Goal: Task Accomplishment & Management: Manage account settings

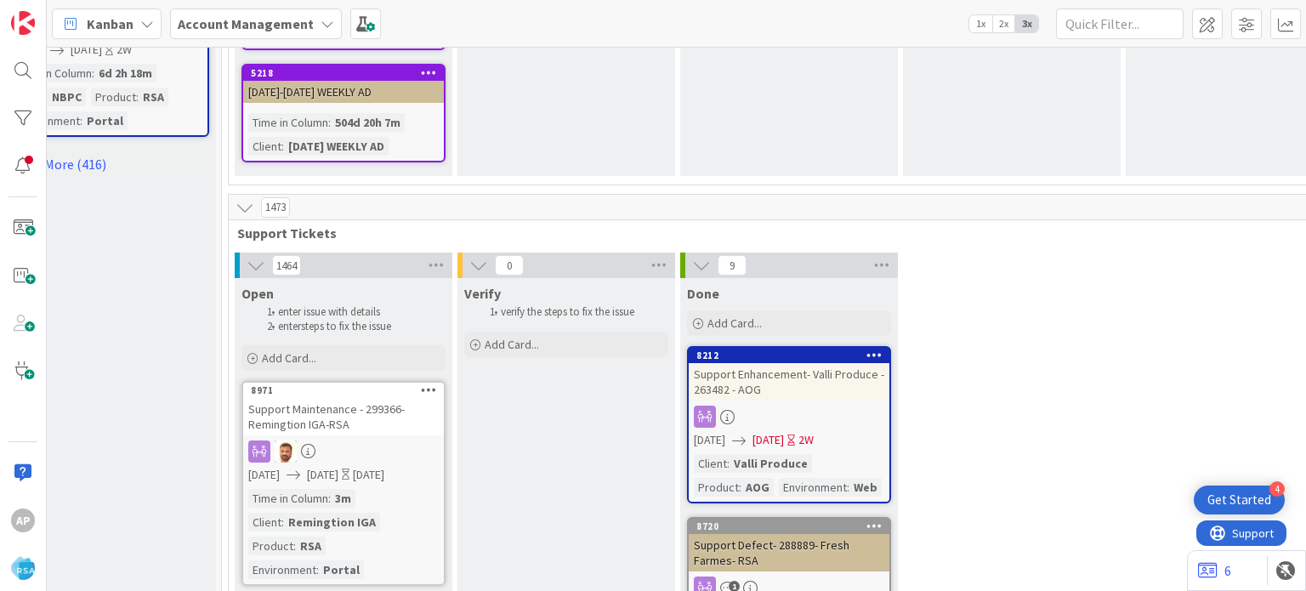
scroll to position [2231, 54]
click at [337, 346] on div "Add Card..." at bounding box center [344, 359] width 204 height 26
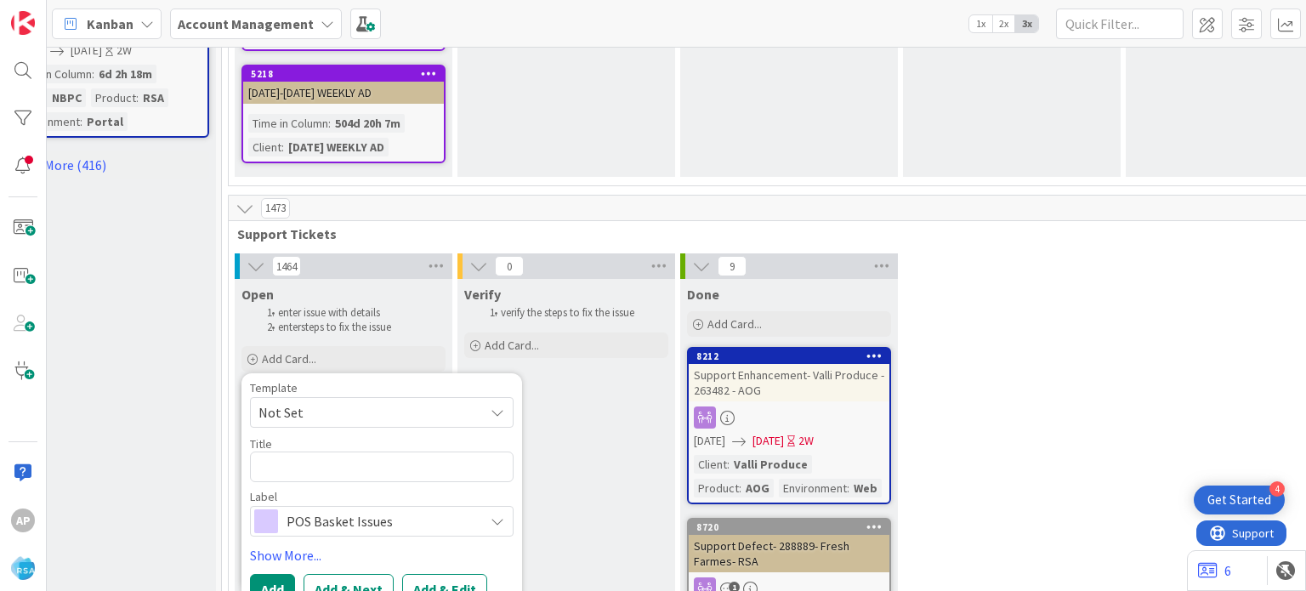
click at [333, 401] on span "Not Set" at bounding box center [365, 412] width 213 height 22
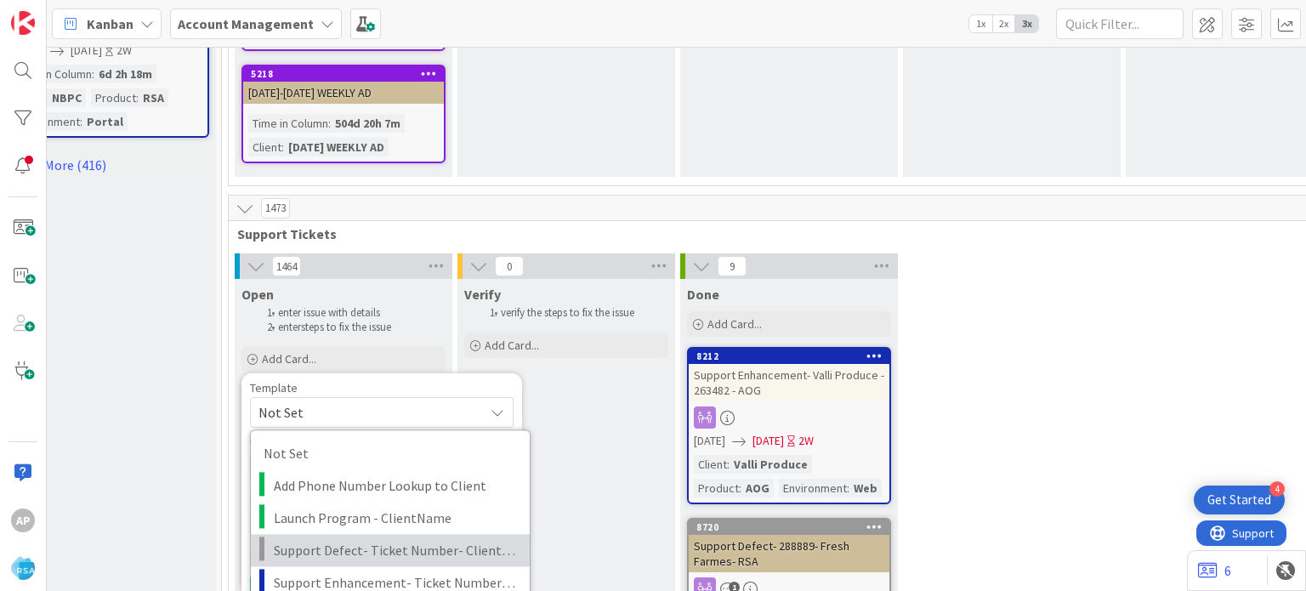
click at [350, 539] on span "Support Defect- Ticket Number- Client Name- Product Name" at bounding box center [395, 550] width 243 height 22
type textarea "x"
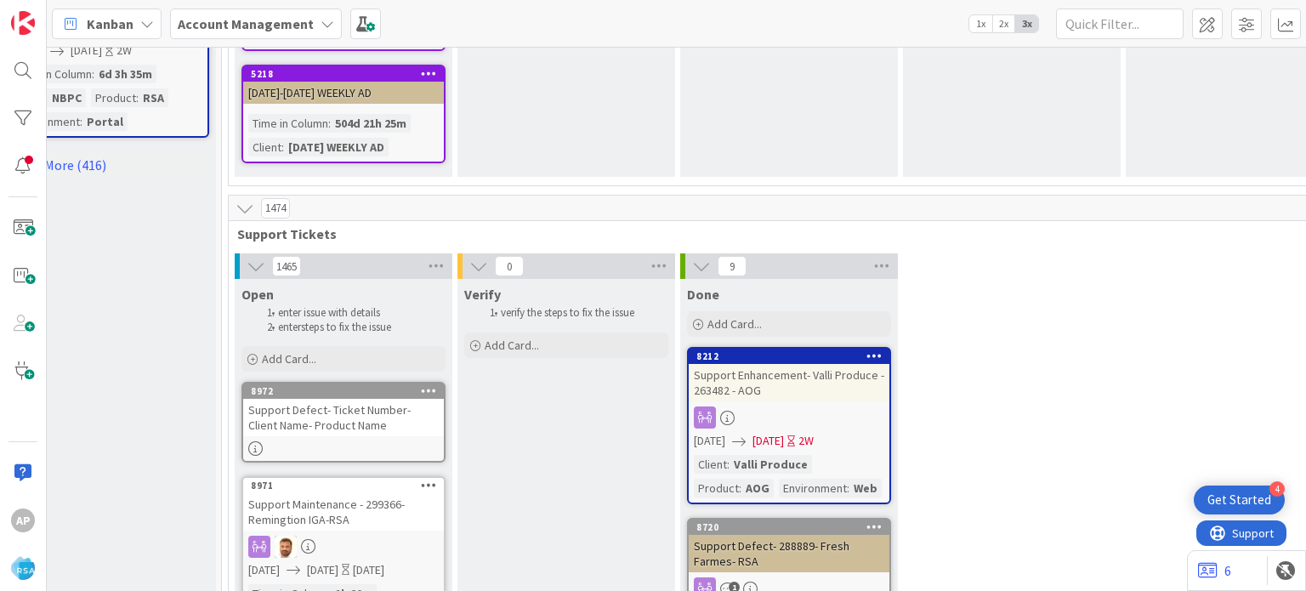
click at [287, 385] on div "8972" at bounding box center [347, 391] width 193 height 12
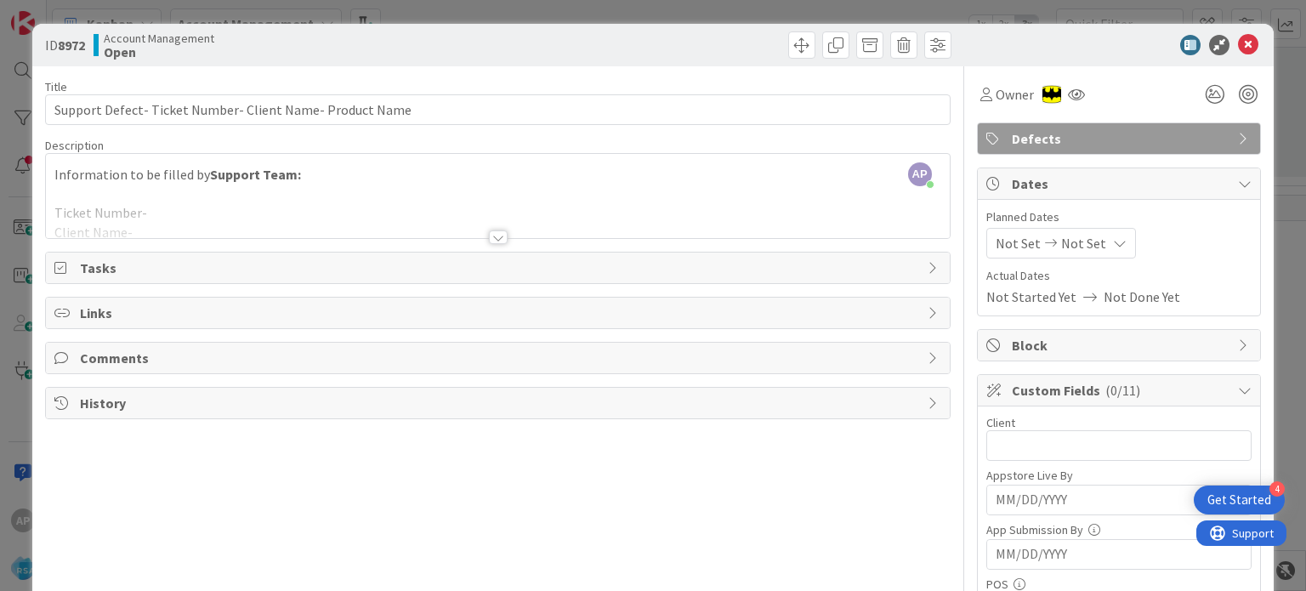
click at [489, 237] on div at bounding box center [498, 237] width 19 height 14
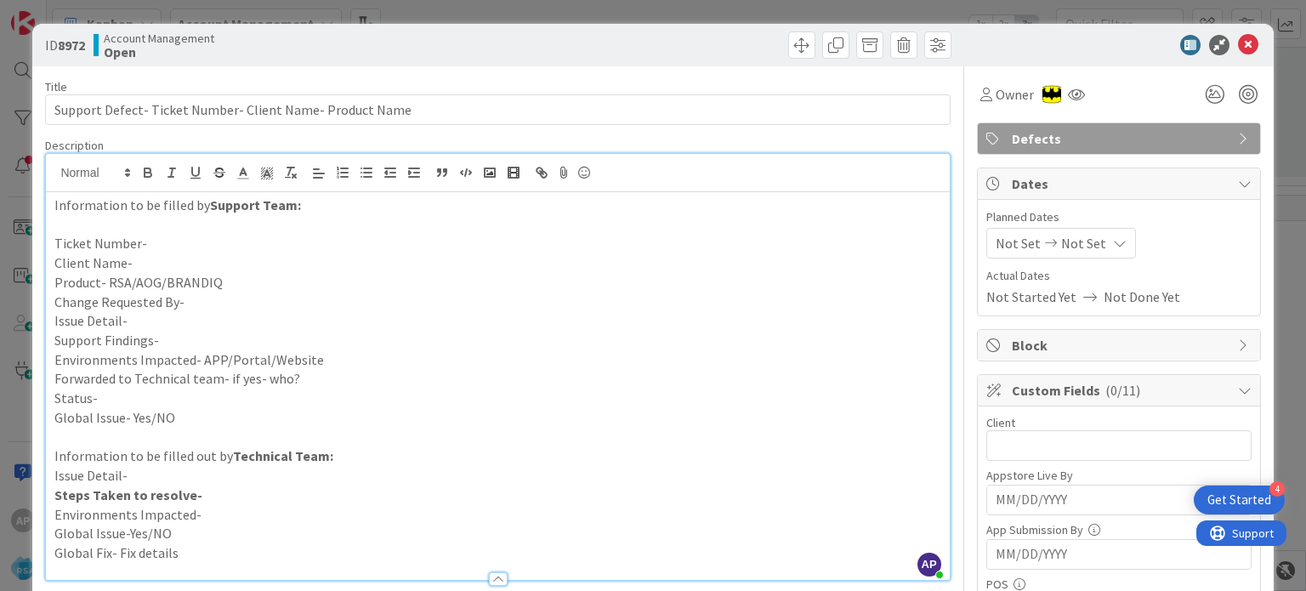
click at [170, 336] on p "Support Findings-" at bounding box center [497, 341] width 886 height 20
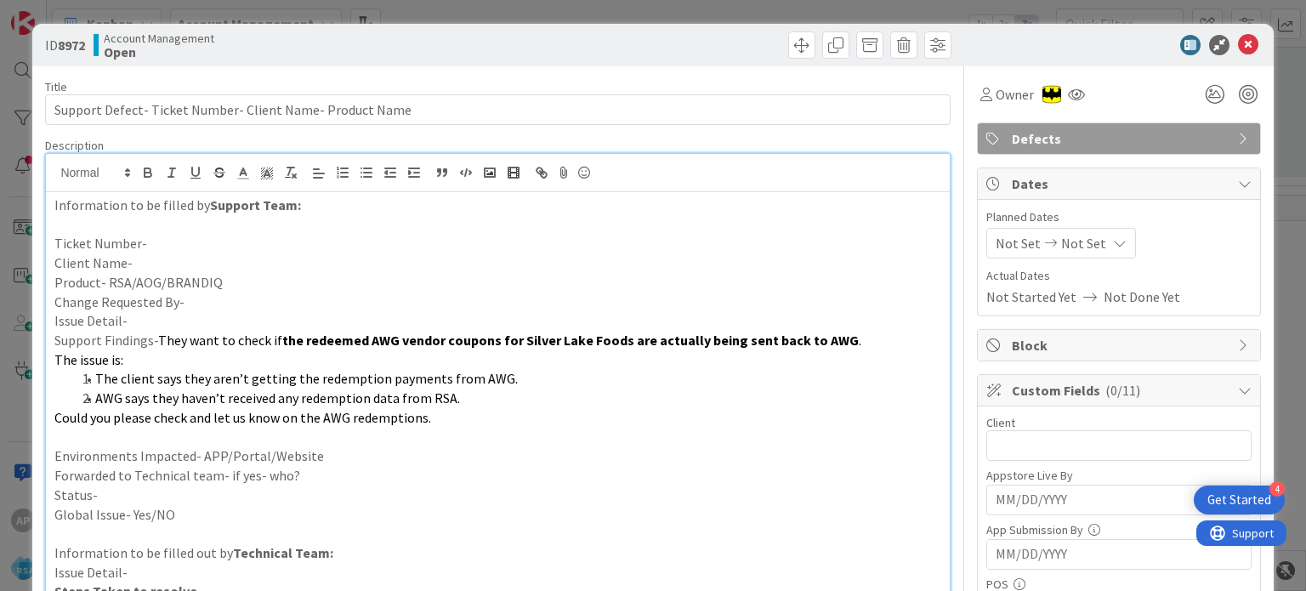
click at [165, 322] on p "Issue Detail-" at bounding box center [497, 321] width 886 height 20
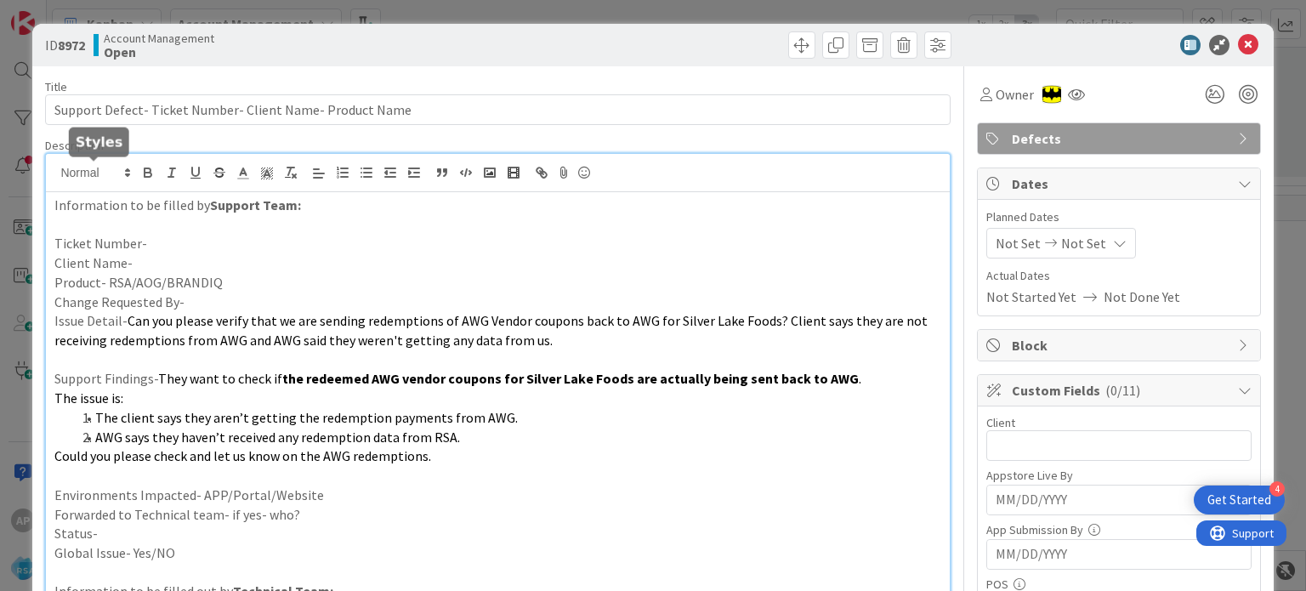
click at [153, 241] on p "Ticket Number-" at bounding box center [497, 244] width 886 height 20
click at [146, 242] on p "Ticket Number-#299440" at bounding box center [497, 244] width 886 height 20
click at [146, 242] on p "Ticket Number-299440" at bounding box center [497, 244] width 886 height 20
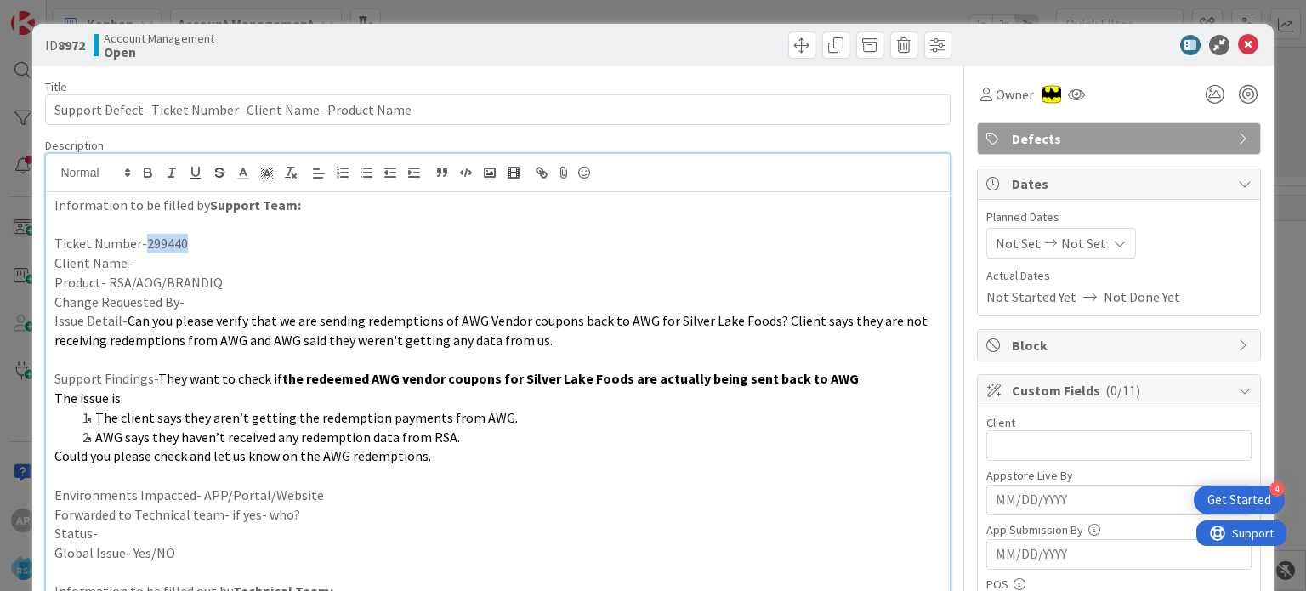
copy p "299440"
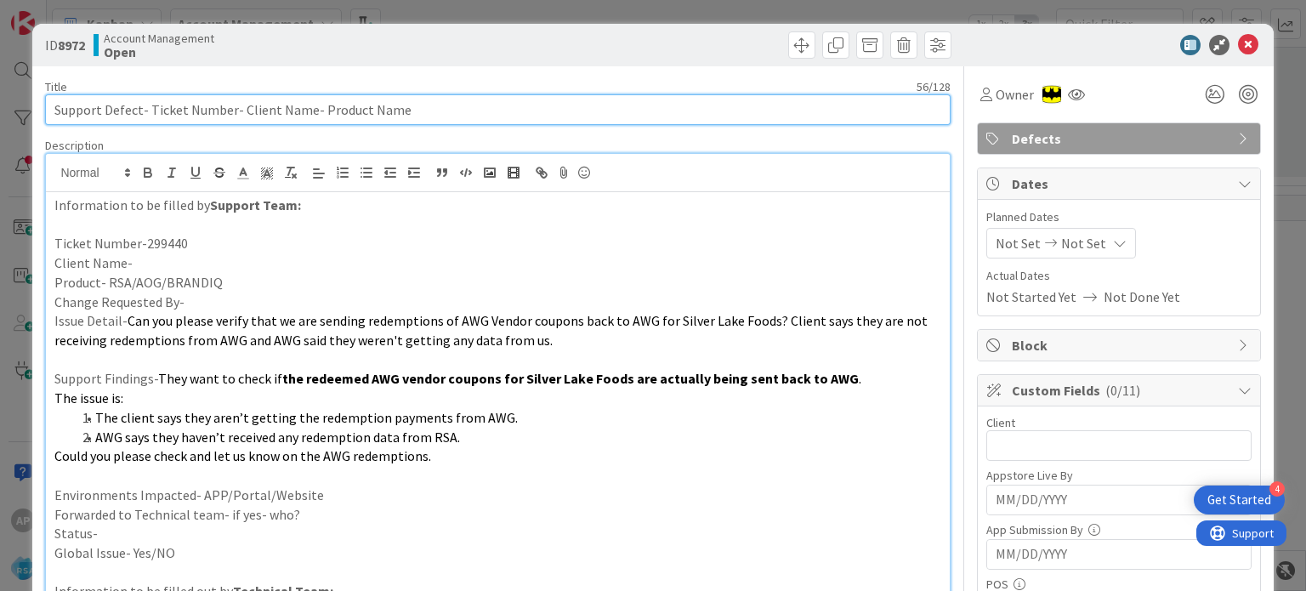
drag, startPoint x: 149, startPoint y: 107, endPoint x: 228, endPoint y: 109, distance: 79.1
click at [228, 109] on input "Support Defect- Ticket Number- Client Name- Product Name" at bounding box center [497, 109] width 905 height 31
paste input "299440"
drag, startPoint x: 194, startPoint y: 109, endPoint x: 266, endPoint y: 108, distance: 72.3
click at [266, 108] on input "Support Defect- 299440- Client Name- Product Name" at bounding box center [497, 109] width 905 height 31
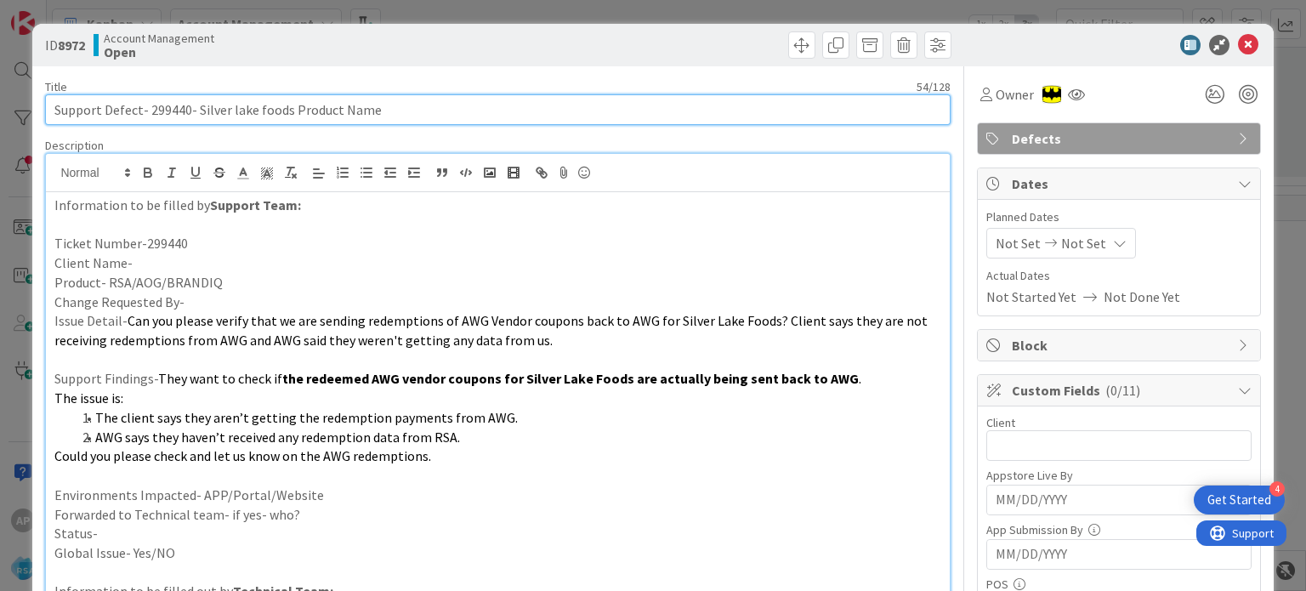
drag, startPoint x: 395, startPoint y: 112, endPoint x: 293, endPoint y: 112, distance: 102.0
click at [293, 112] on input "Support Defect- 299440- Silver lake foods Product Name" at bounding box center [497, 109] width 905 height 31
type input "Support Defect- 299440- Silver lake foods RSA"
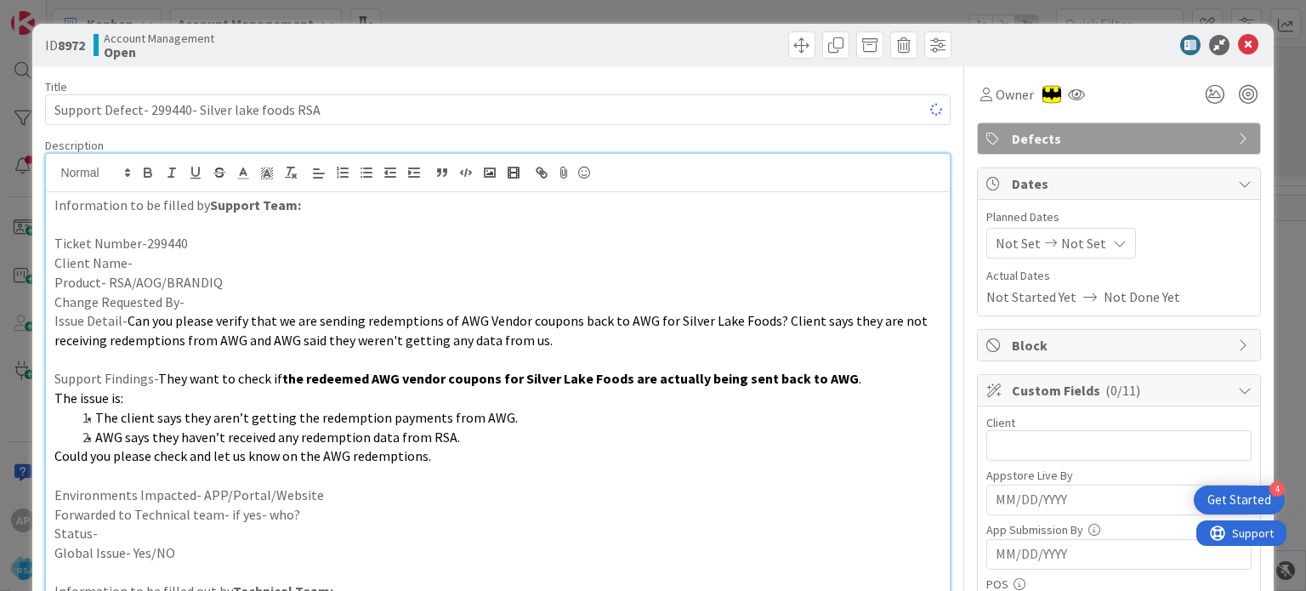
click at [168, 263] on p "Client Name-" at bounding box center [497, 263] width 886 height 20
click at [986, 435] on input "text" at bounding box center [1118, 445] width 265 height 31
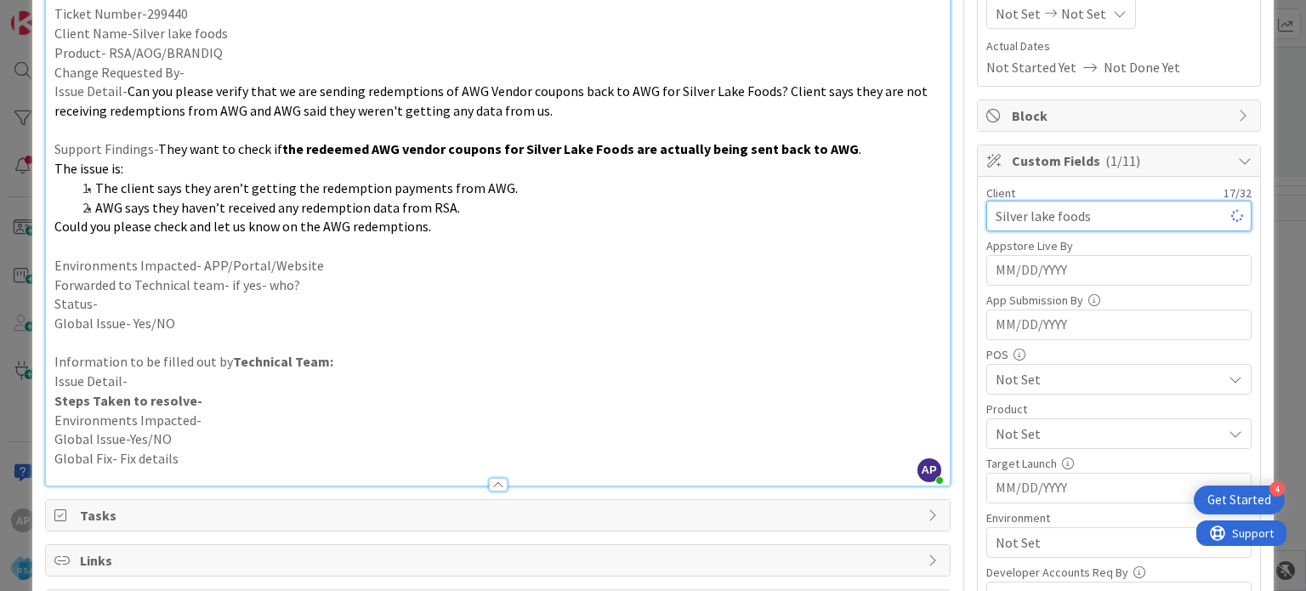
scroll to position [230, 0]
type input "Silver lake foods"
click at [996, 435] on span "Not Set" at bounding box center [1109, 433] width 226 height 20
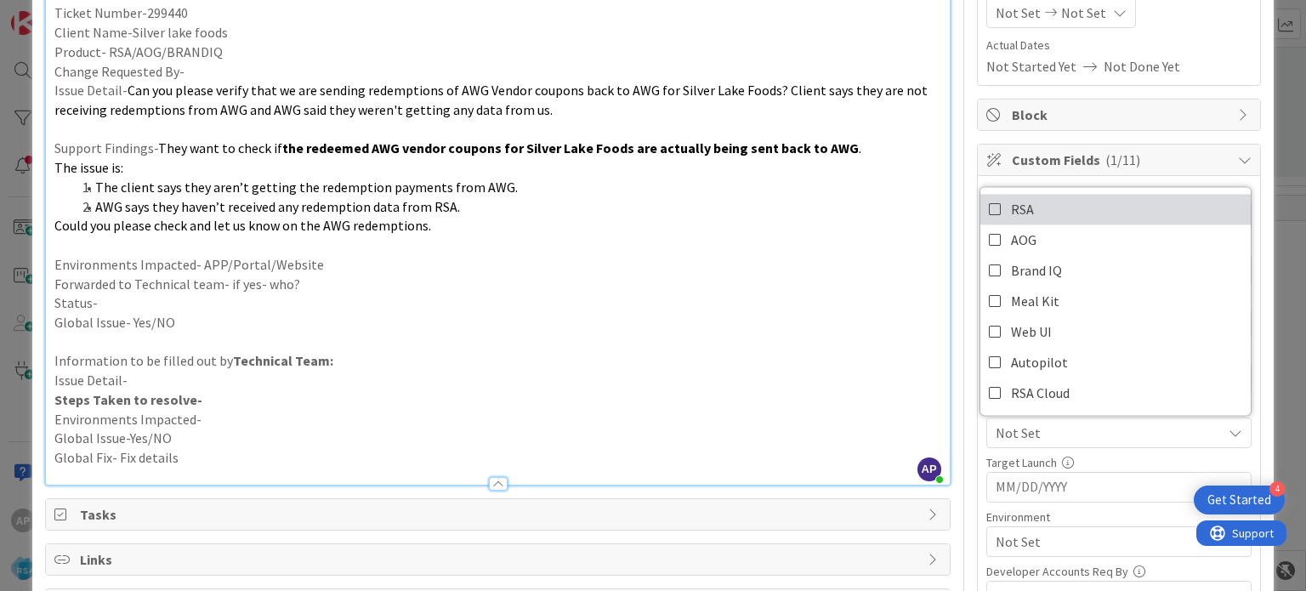
click at [989, 202] on icon at bounding box center [996, 209] width 14 height 26
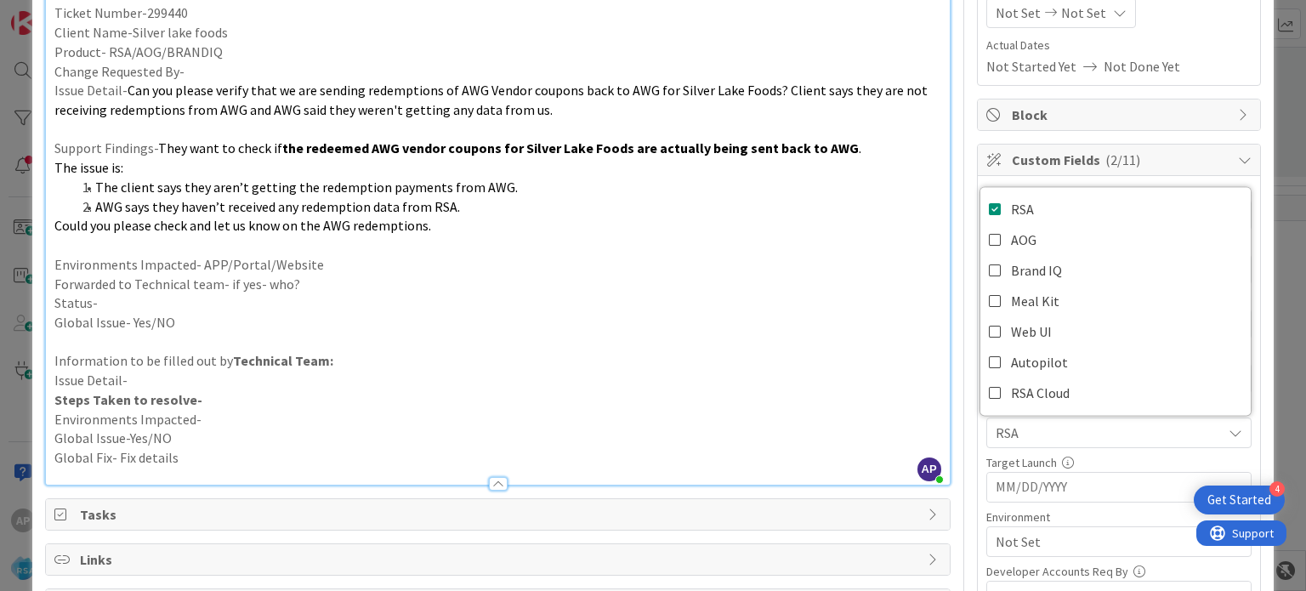
click at [871, 295] on p "Status-" at bounding box center [497, 303] width 886 height 20
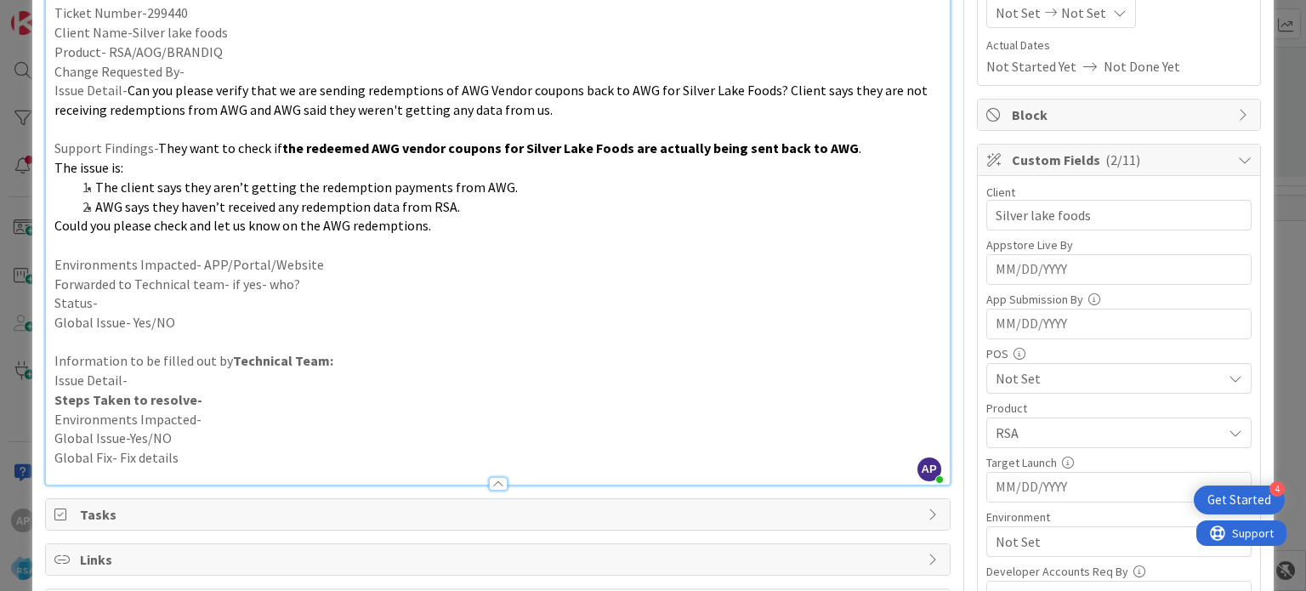
click at [1038, 534] on span "Not Set" at bounding box center [1109, 541] width 226 height 20
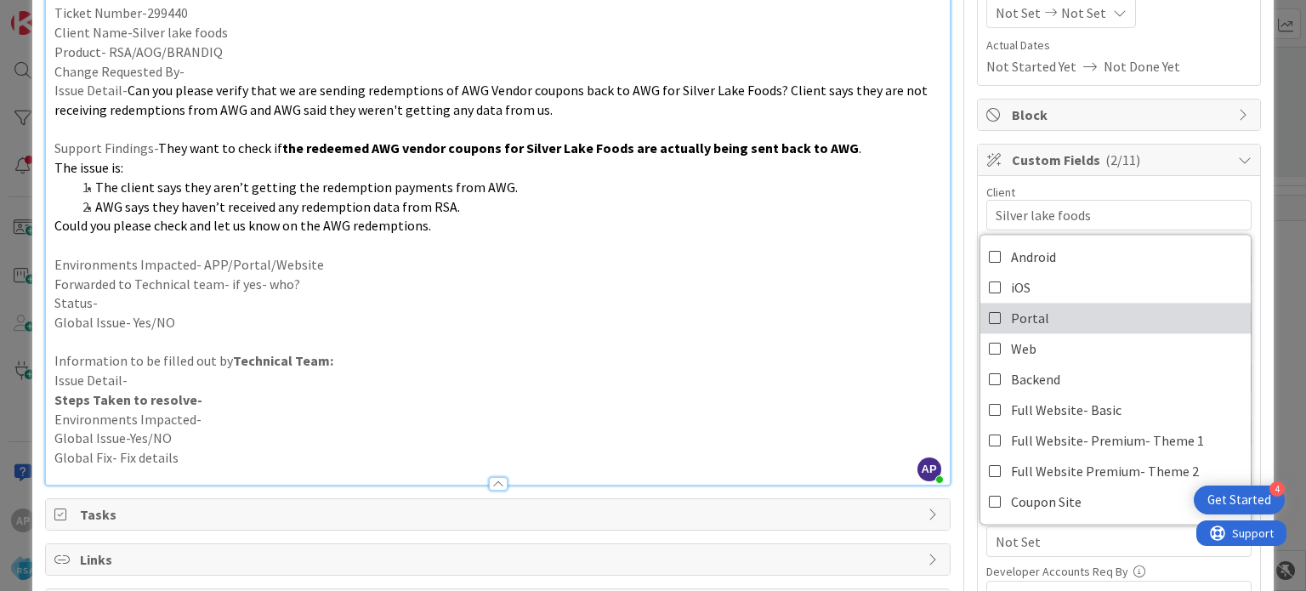
click at [989, 319] on icon at bounding box center [996, 318] width 14 height 26
click at [836, 350] on p at bounding box center [497, 342] width 886 height 20
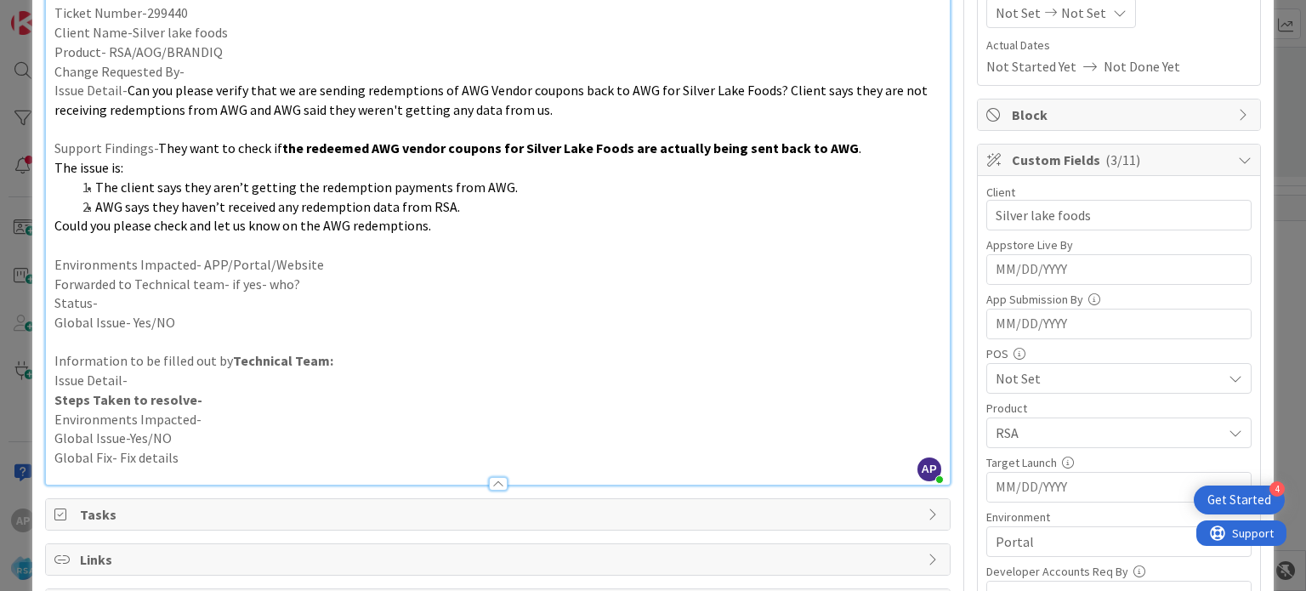
scroll to position [27, 0]
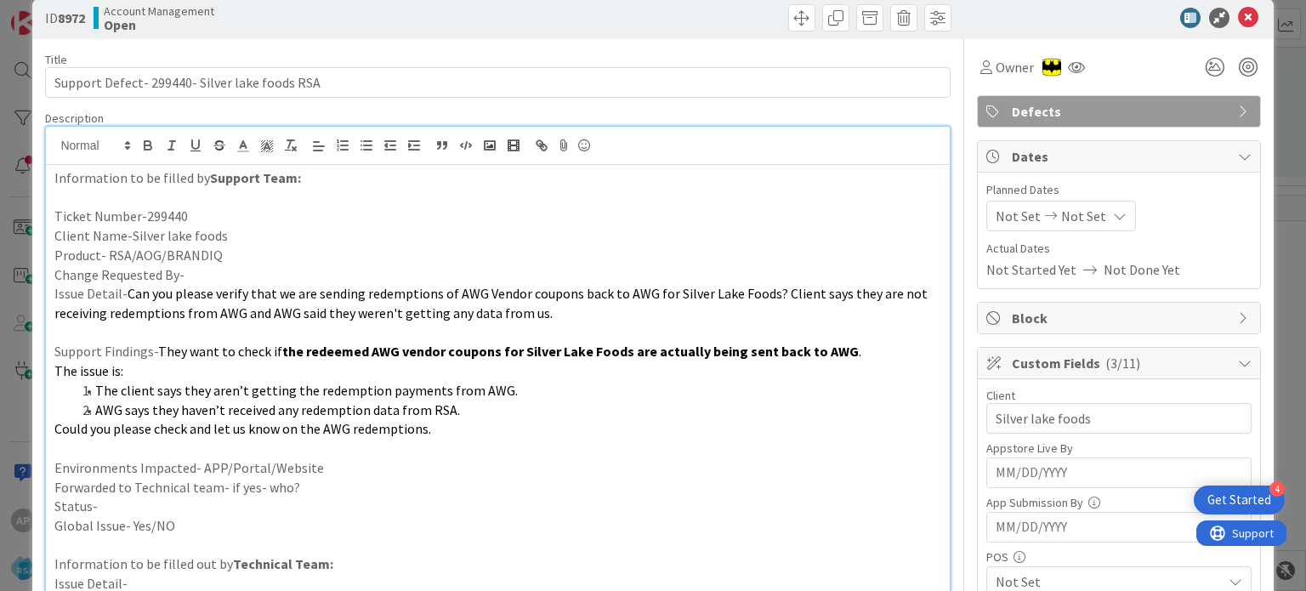
click at [1009, 220] on span "Not Set" at bounding box center [1018, 216] width 45 height 20
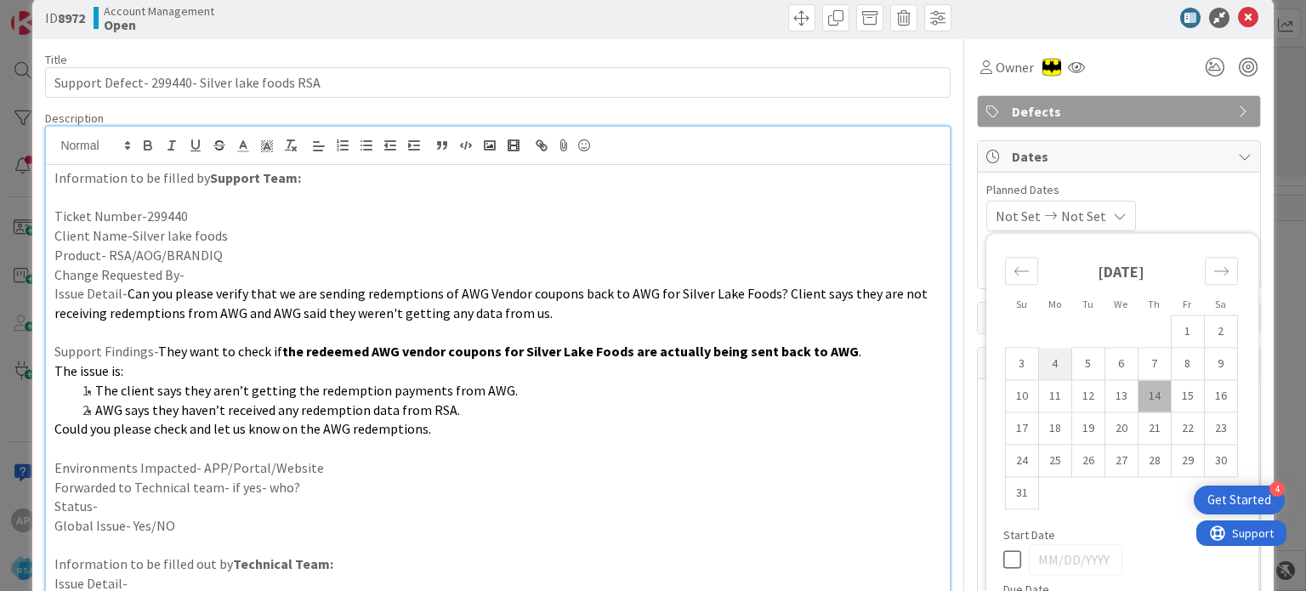
click at [1049, 363] on td "4" at bounding box center [1054, 364] width 33 height 32
type input "[DATE]"
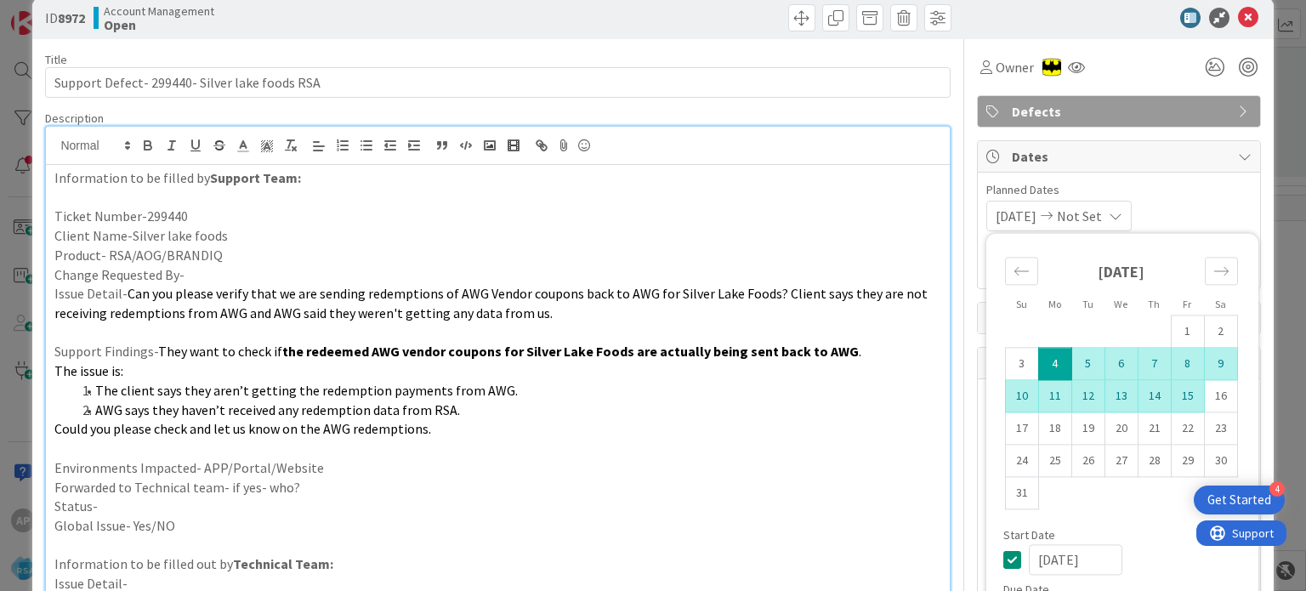
click at [1174, 391] on td "15" at bounding box center [1187, 396] width 33 height 32
type input "[DATE]"
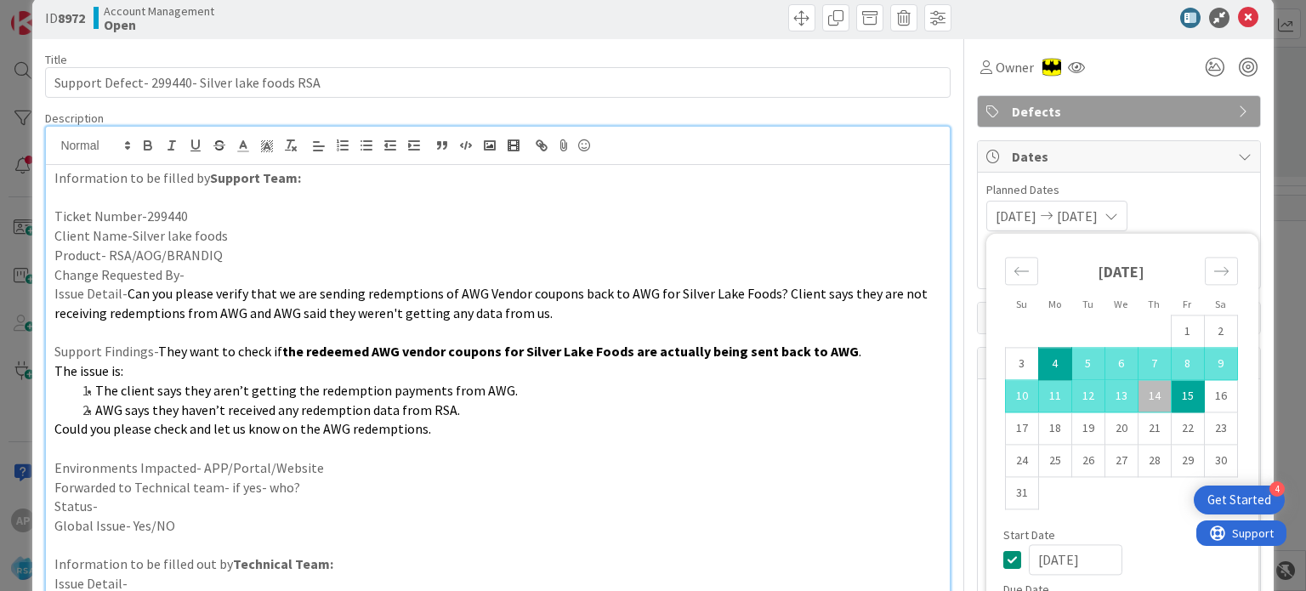
click at [850, 384] on li "The client says they aren’t getting the redemption payments from AWG." at bounding box center [508, 391] width 866 height 20
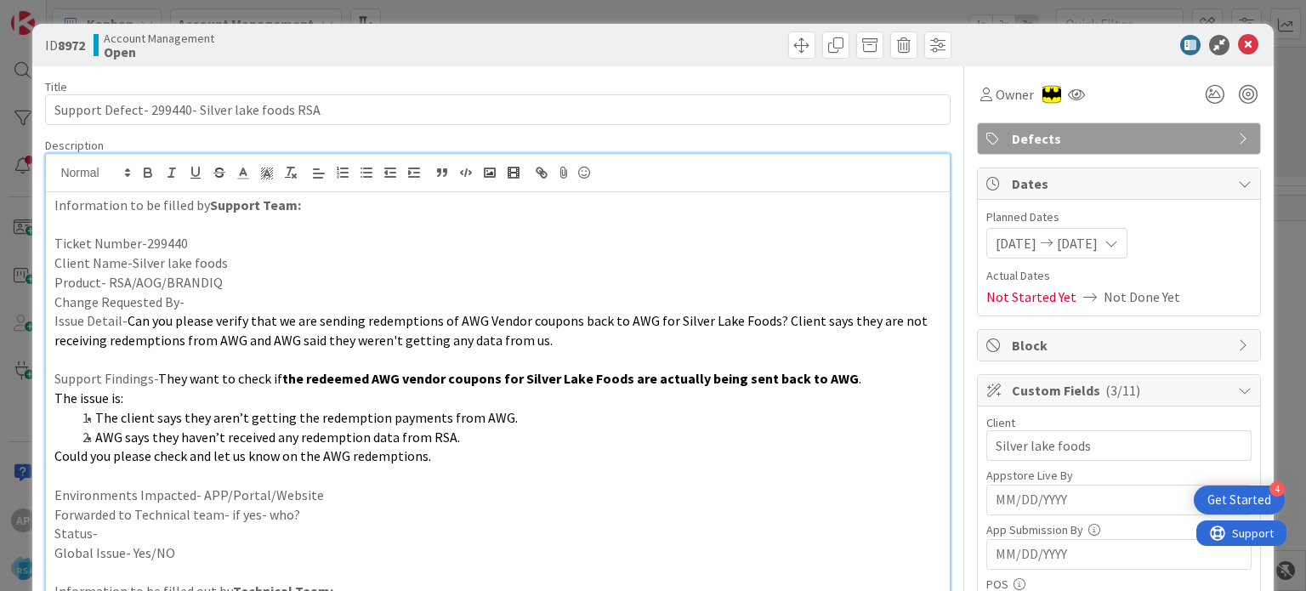
scroll to position [207, 0]
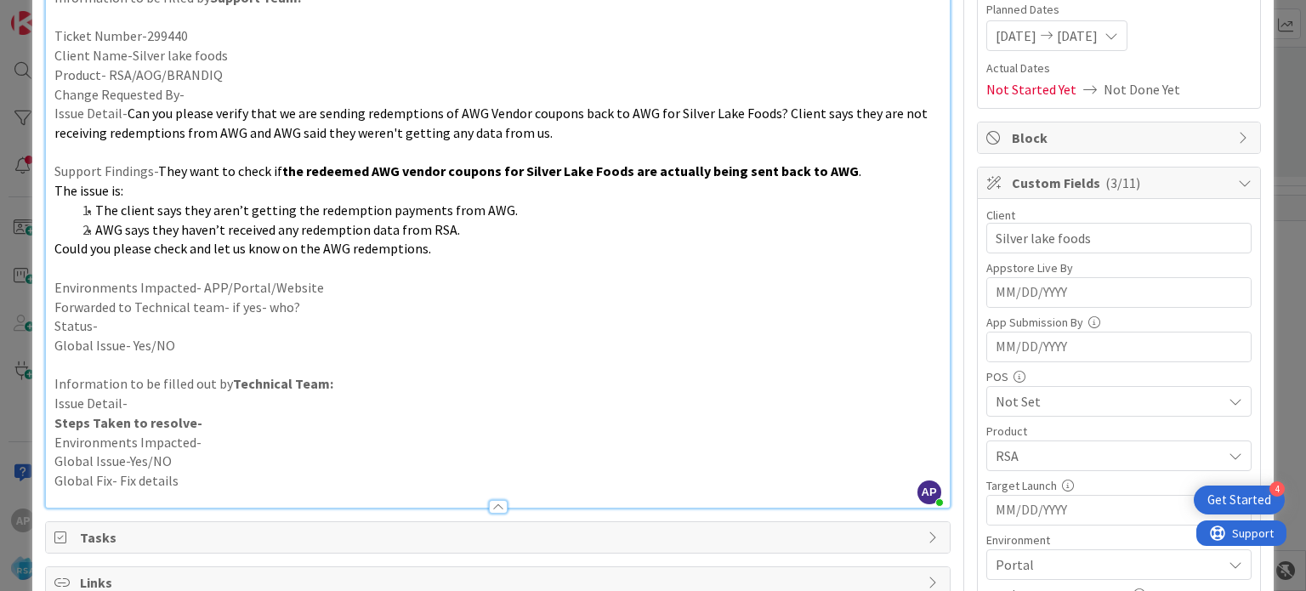
click at [334, 292] on p "Environments Impacted- APP/Portal/Website" at bounding box center [497, 288] width 886 height 20
click at [327, 309] on p "Forwarded to Technical team- if yes- who?" at bounding box center [497, 308] width 886 height 20
click at [237, 324] on p "Status-" at bounding box center [497, 326] width 886 height 20
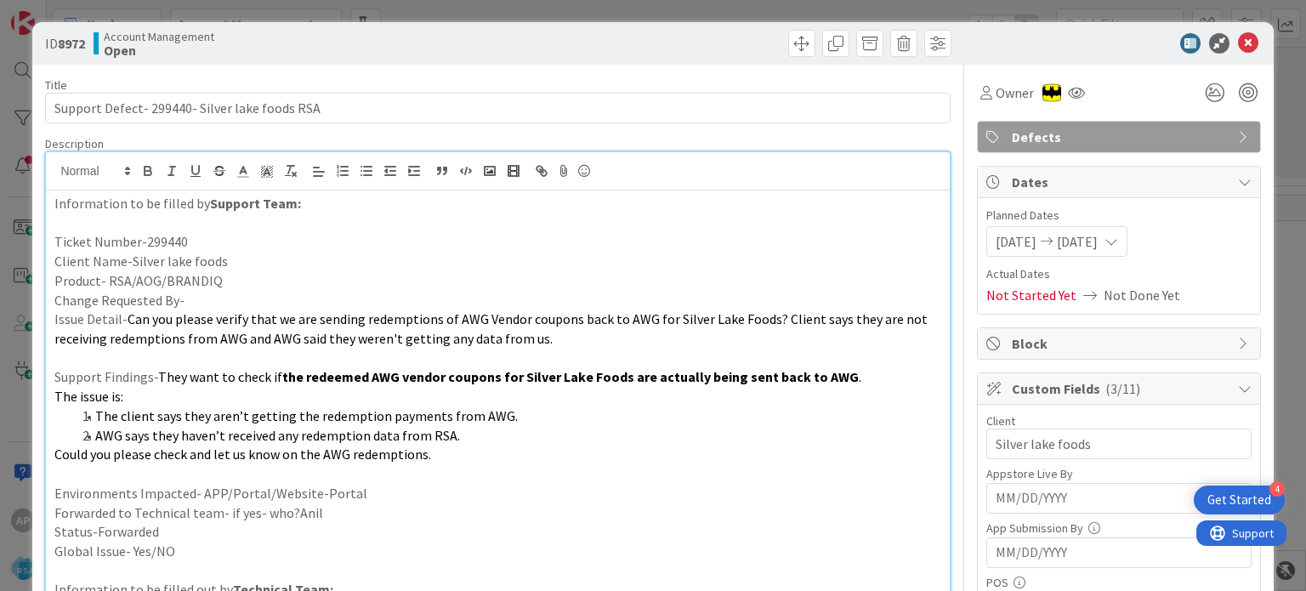
scroll to position [0, 0]
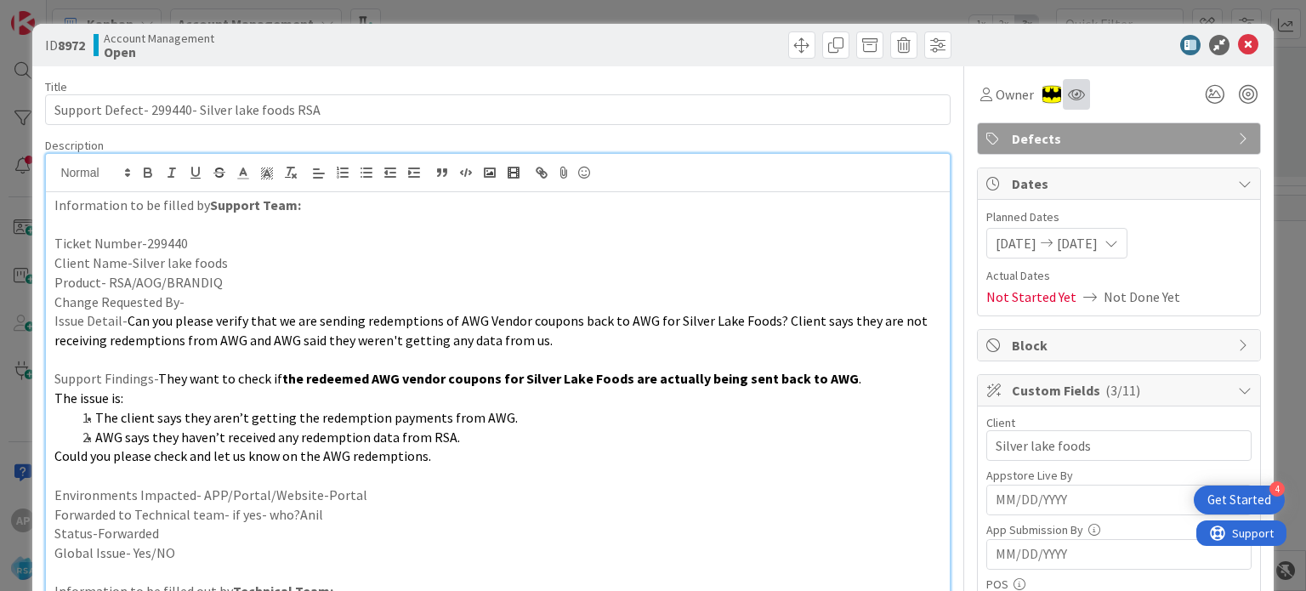
click at [1238, 47] on icon at bounding box center [1248, 45] width 20 height 20
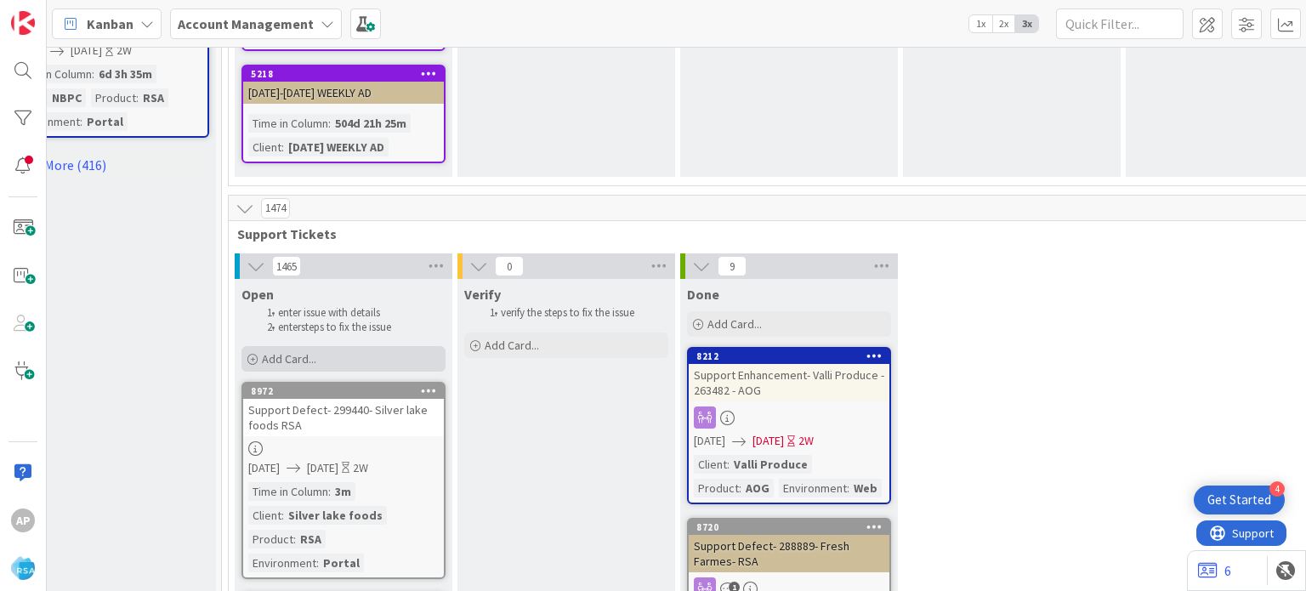
click at [271, 351] on span "Add Card..." at bounding box center [289, 358] width 54 height 15
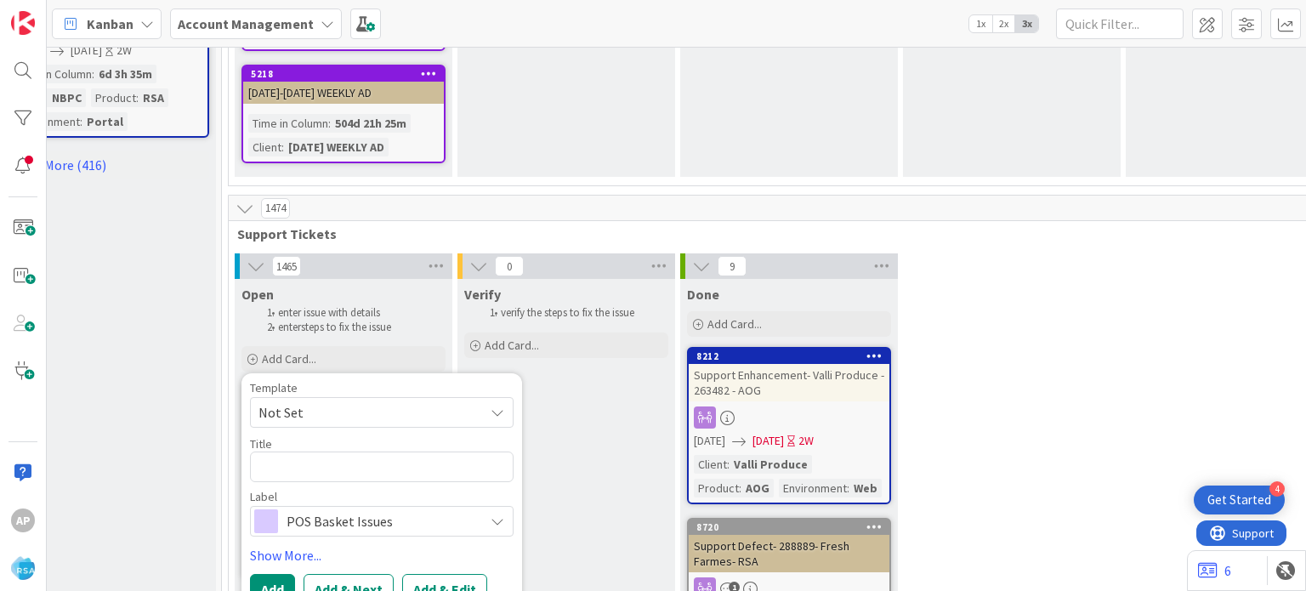
click at [289, 401] on span "Not Set" at bounding box center [365, 412] width 213 height 22
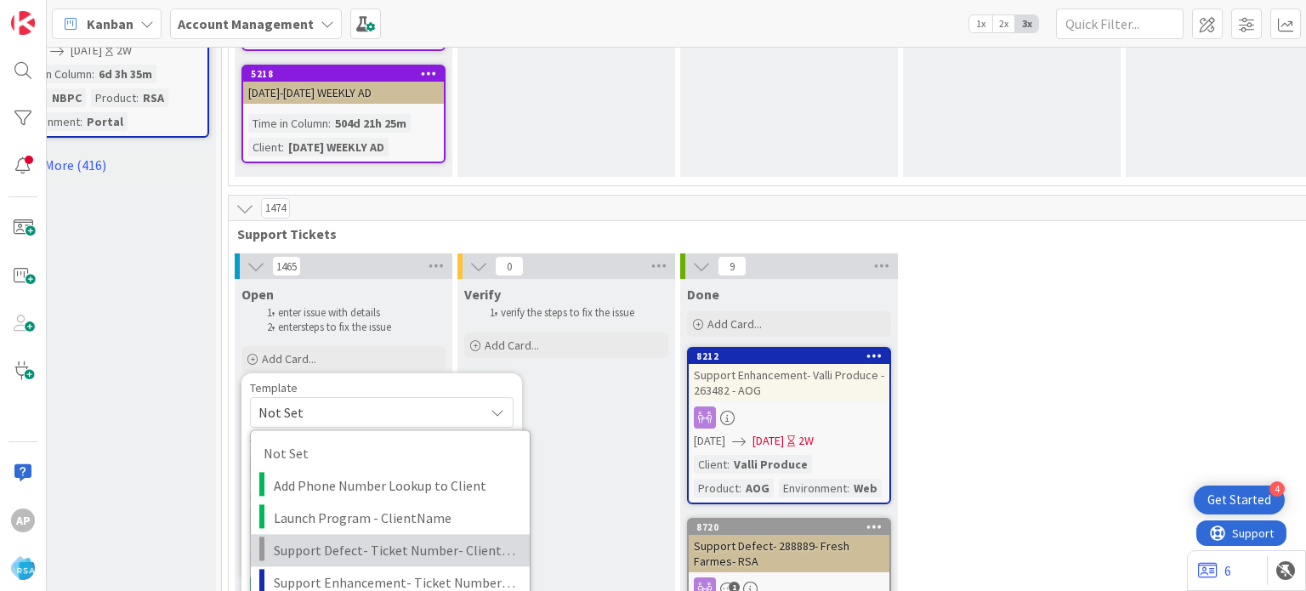
click at [337, 539] on span "Support Defect- Ticket Number- Client Name- Product Name" at bounding box center [395, 550] width 243 height 22
type textarea "x"
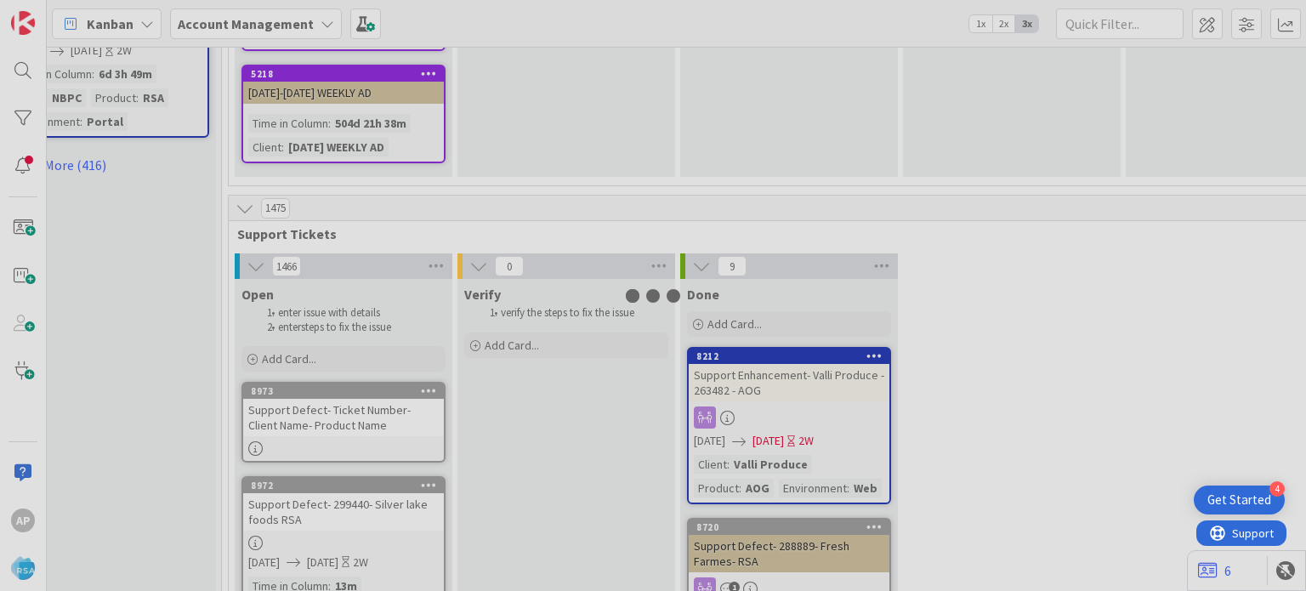
click at [312, 399] on div "Support Defect- Ticket Number- Client Name- Product Name" at bounding box center [343, 417] width 201 height 37
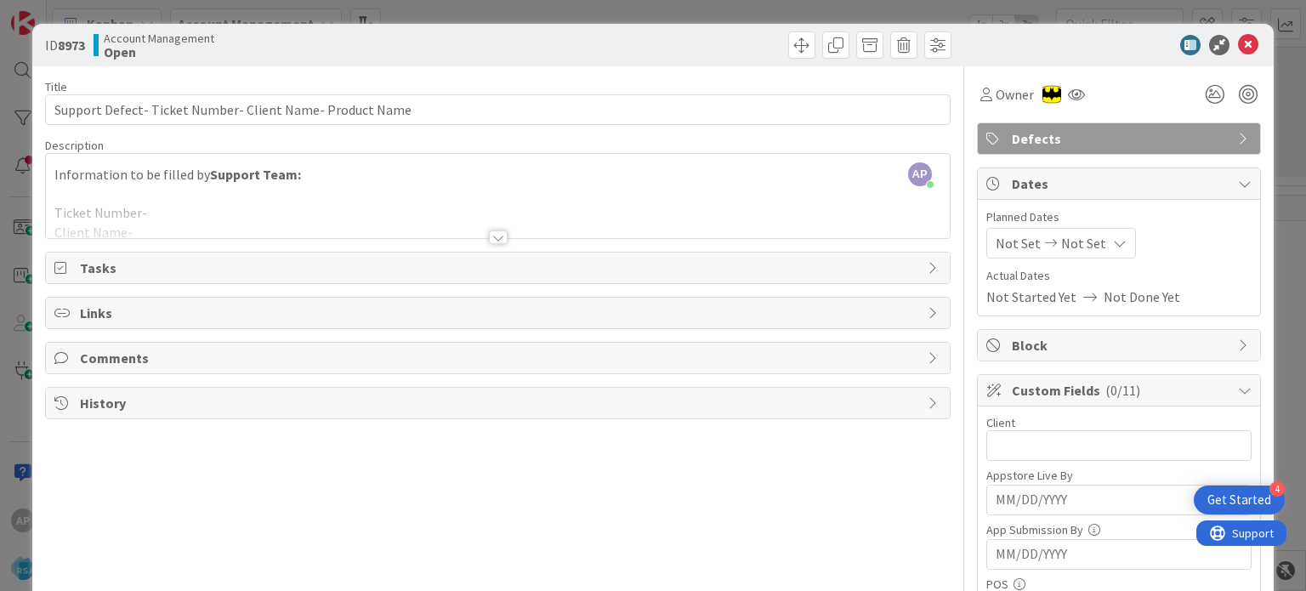
click at [489, 230] on div at bounding box center [498, 237] width 19 height 14
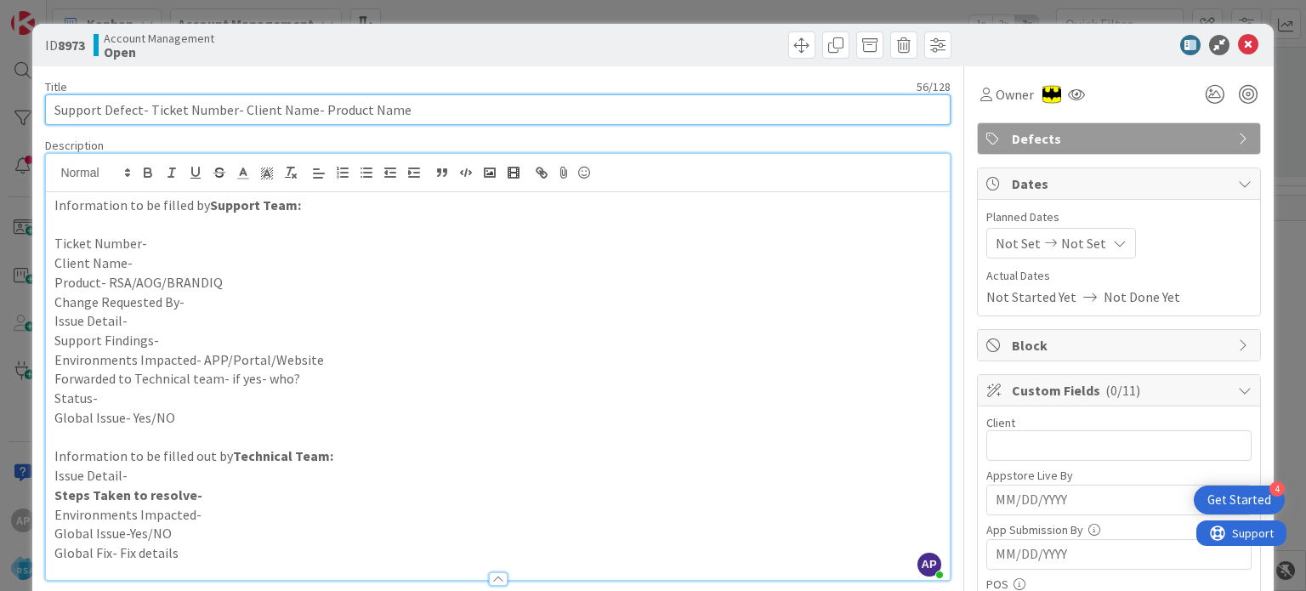
click at [147, 111] on input "Support Defect- Ticket Number- Client Name- Product Name" at bounding box center [497, 109] width 905 height 31
drag, startPoint x: 168, startPoint y: 108, endPoint x: 230, endPoint y: 115, distance: 62.4
click at [230, 115] on input "Support Defect- Ticket Number- Client Name- Product Name" at bounding box center [497, 109] width 905 height 31
paste input "#299465"
click at [150, 105] on input "Support Defect-#299465- Client Name- Product Name" at bounding box center [497, 109] width 905 height 31
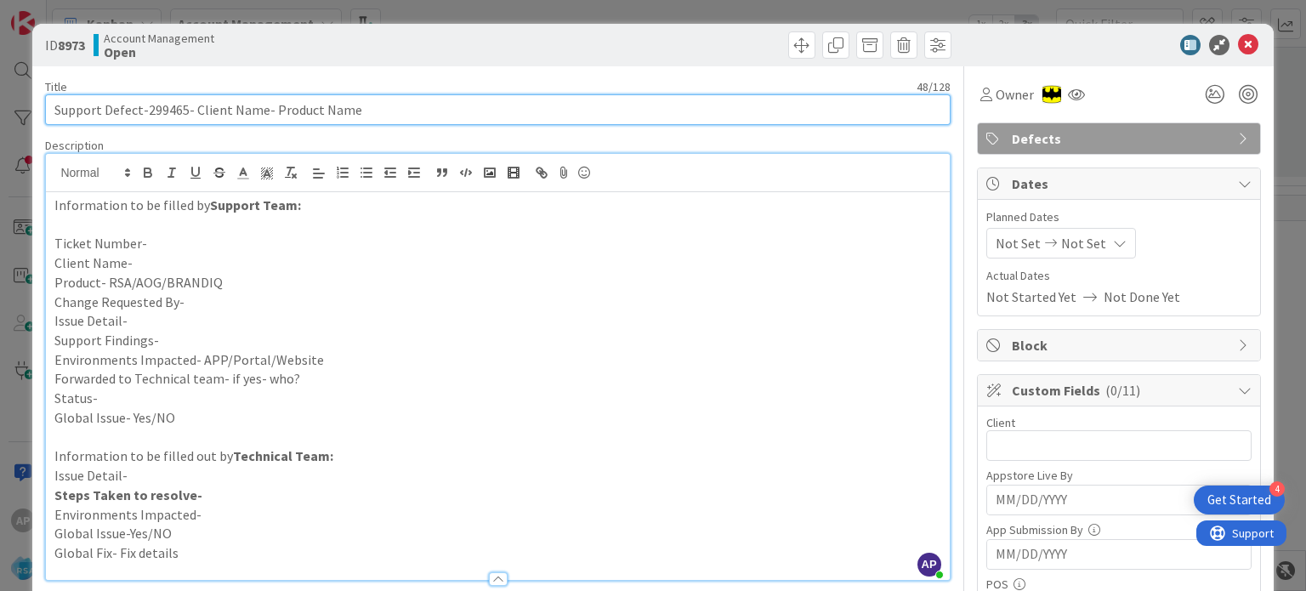
drag, startPoint x: 192, startPoint y: 108, endPoint x: 259, endPoint y: 105, distance: 66.4
click at [259, 105] on input "Support Defect-299465- Client Name- Product Name" at bounding box center [497, 109] width 905 height 31
drag, startPoint x: 415, startPoint y: 111, endPoint x: 310, endPoint y: 108, distance: 105.5
click at [310, 108] on input "Support Defect-299465- [PERSON_NAME]'s Fresh Market- Product Name" at bounding box center [497, 109] width 905 height 31
click at [151, 108] on input "Support Defect-299465- [PERSON_NAME]'s Fresh Market- RSA" at bounding box center [497, 109] width 905 height 31
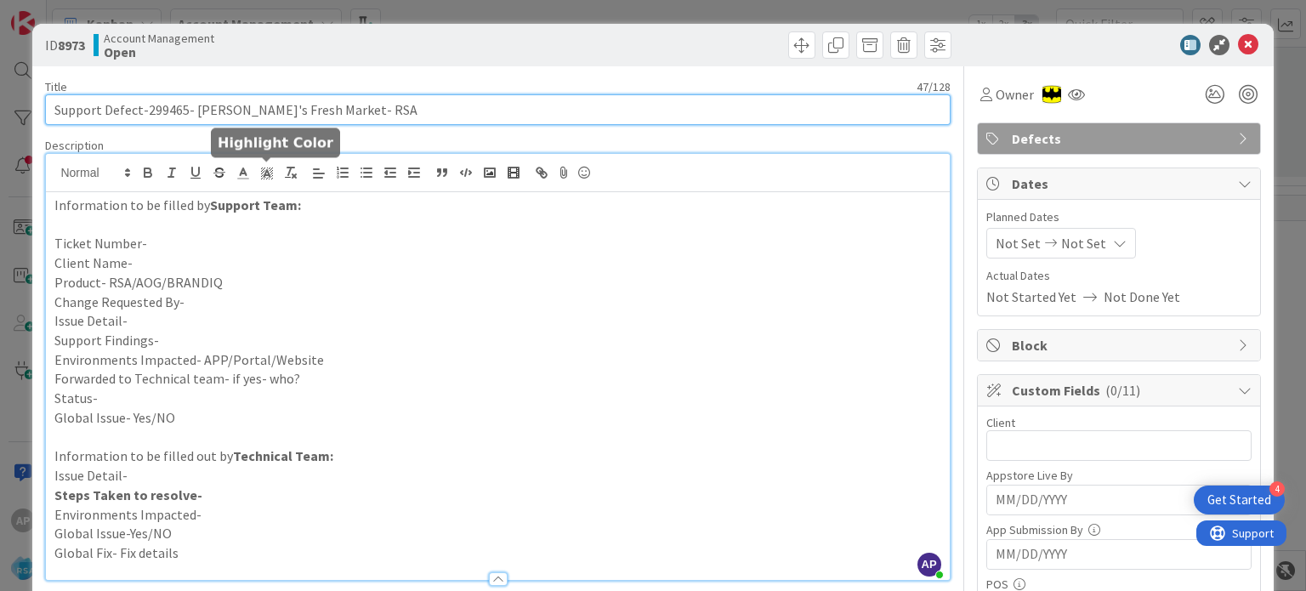
click at [151, 108] on input "Support Defect-299465- [PERSON_NAME]'s Fresh Market- RSA" at bounding box center [497, 109] width 905 height 31
type input "Support Defect-299465- [PERSON_NAME]'s Fresh Market- RSA"
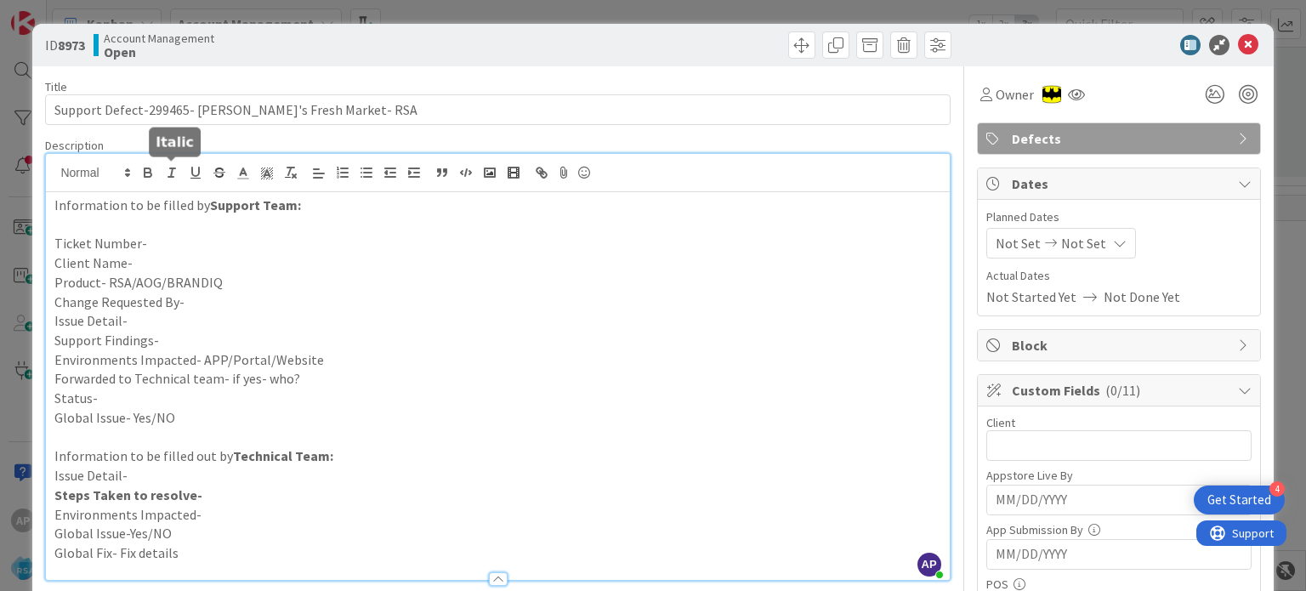
click at [155, 244] on p "Ticket Number-" at bounding box center [497, 244] width 886 height 20
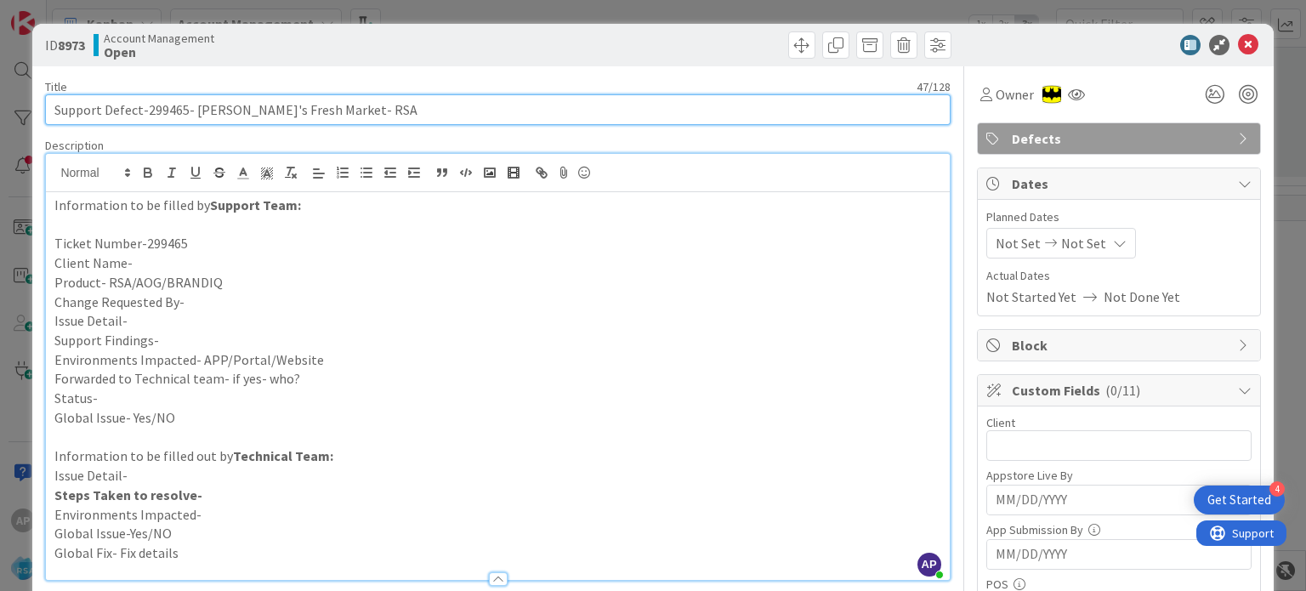
drag, startPoint x: 193, startPoint y: 109, endPoint x: 304, endPoint y: 108, distance: 110.6
click at [304, 108] on input "Support Defect-299465- [PERSON_NAME]'s Fresh Market- RSA" at bounding box center [497, 109] width 905 height 31
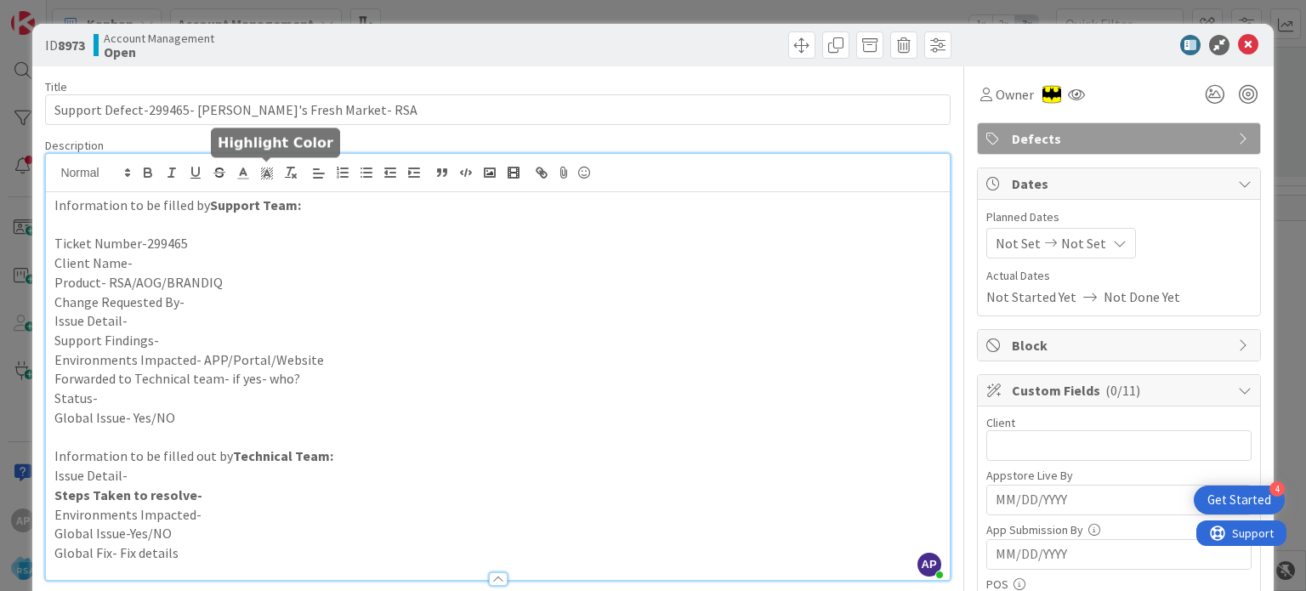
click at [177, 253] on p "Client Name-" at bounding box center [497, 263] width 886 height 20
paste div
click at [230, 276] on p "Product- RSA/AOG/BRANDIQ" at bounding box center [497, 283] width 886 height 20
click at [196, 306] on p "Change Requested By-" at bounding box center [497, 303] width 886 height 20
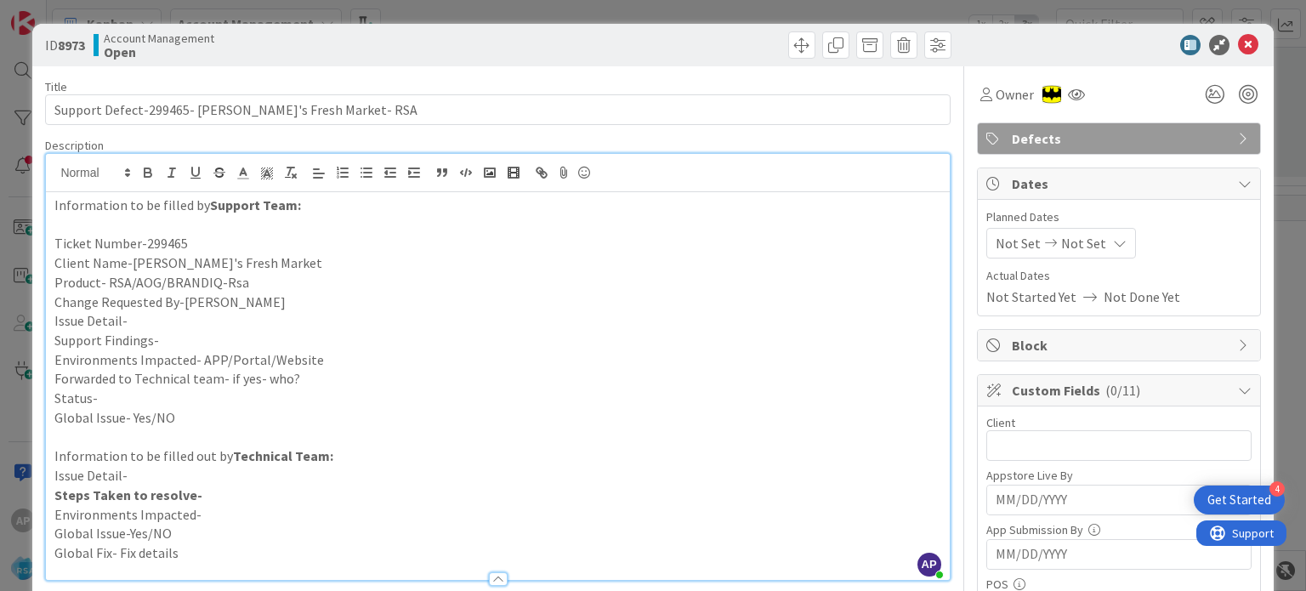
click at [184, 315] on p "Issue Detail-" at bounding box center [497, 321] width 886 height 20
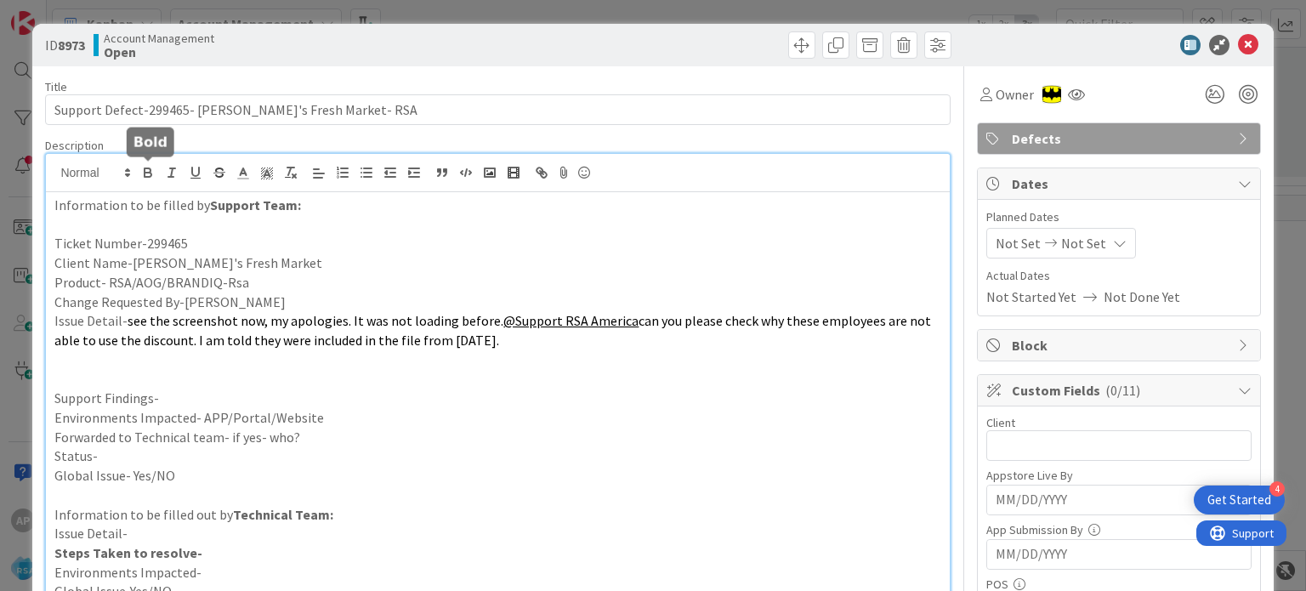
click at [173, 390] on p "Support Findings-" at bounding box center [497, 399] width 886 height 20
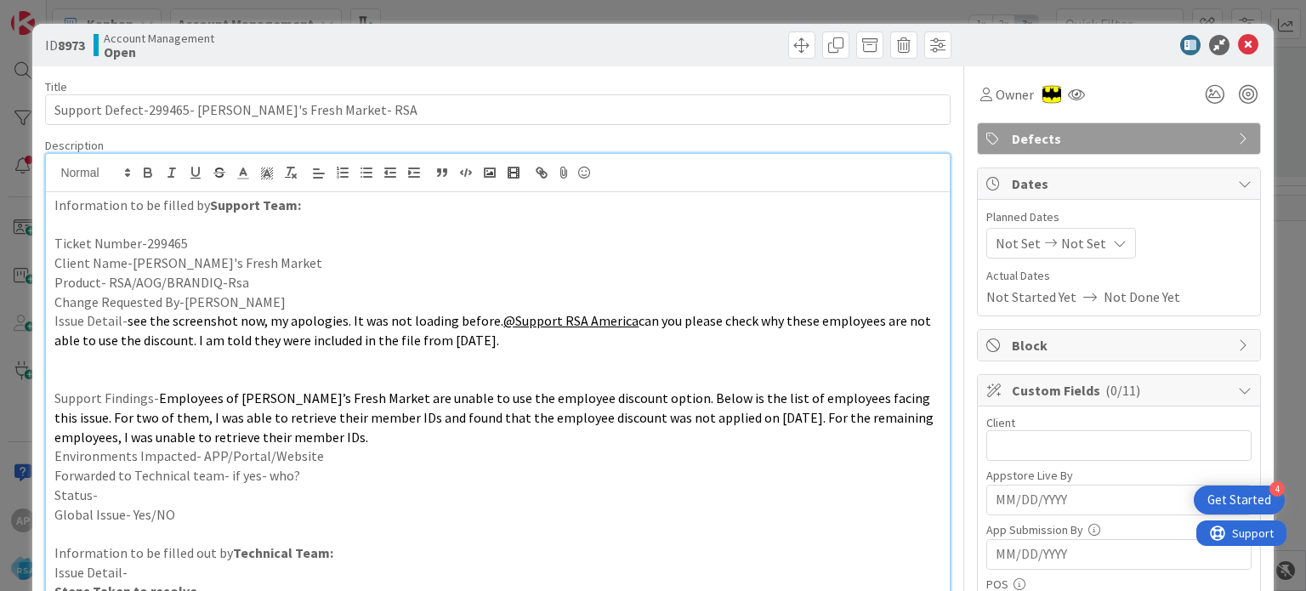
click at [142, 380] on p at bounding box center [497, 379] width 886 height 20
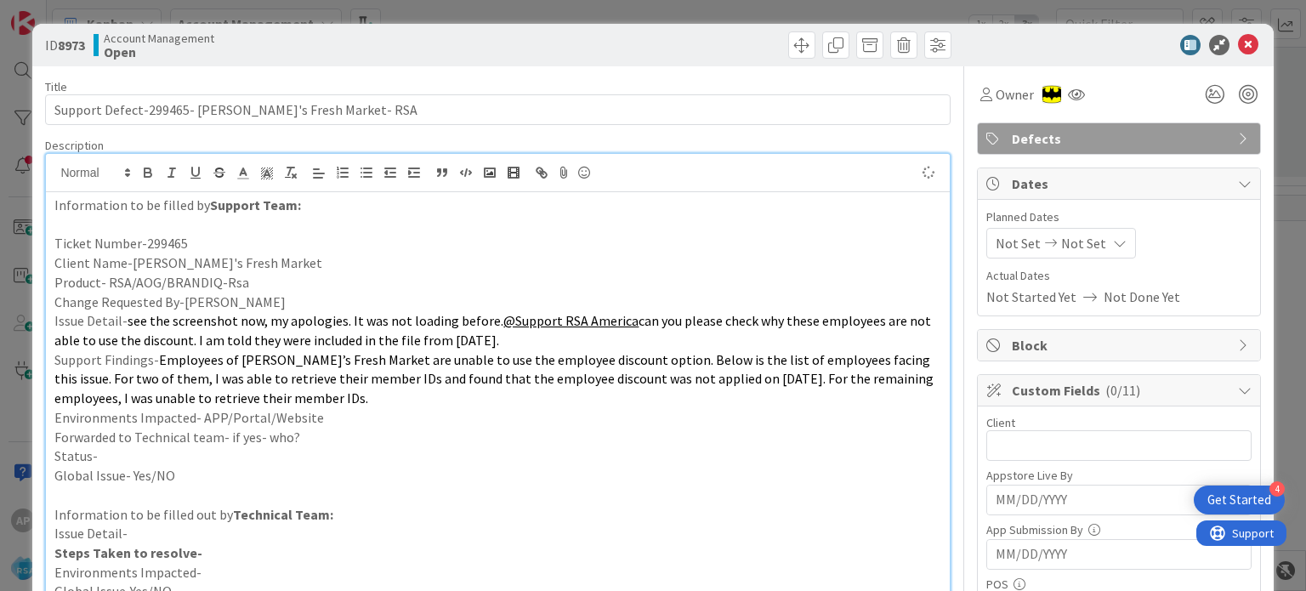
click at [327, 417] on p "Environments Impacted- APP/Portal/Website" at bounding box center [497, 418] width 886 height 20
click at [327, 432] on p "Forwarded to Technical team- if yes- who?" at bounding box center [497, 438] width 886 height 20
click at [230, 452] on p "Status-" at bounding box center [497, 456] width 886 height 20
click at [1051, 452] on input "text" at bounding box center [1118, 445] width 265 height 31
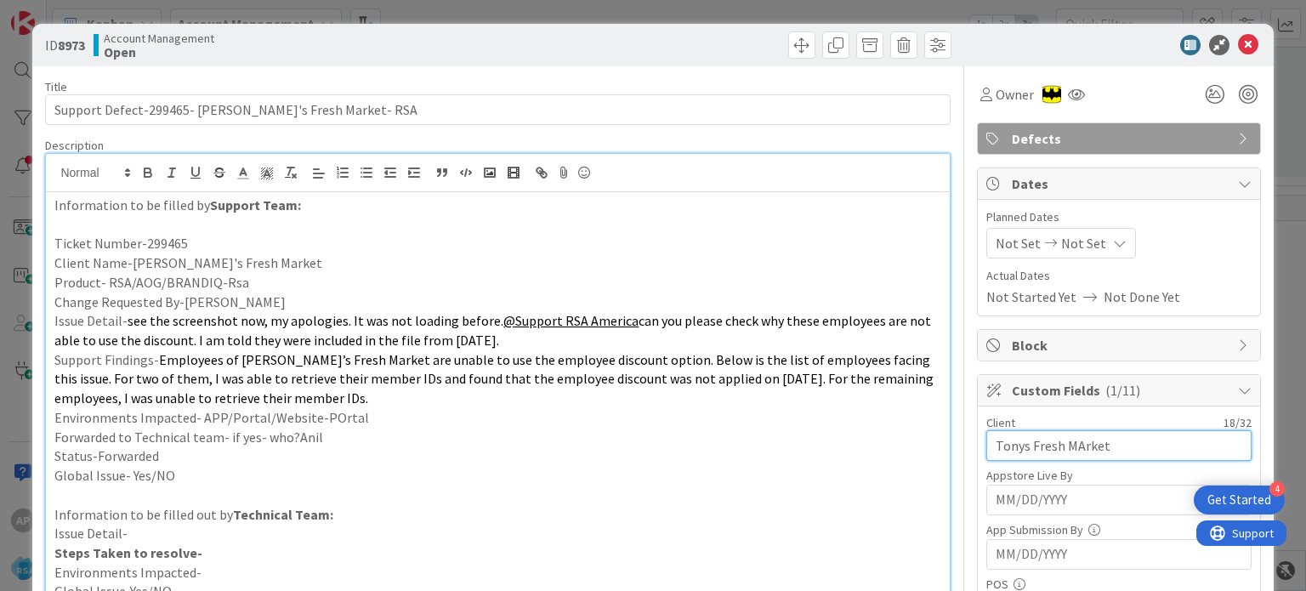
type input "Tonys Fresh MArket"
click at [1041, 245] on icon at bounding box center [1051, 243] width 20 height 12
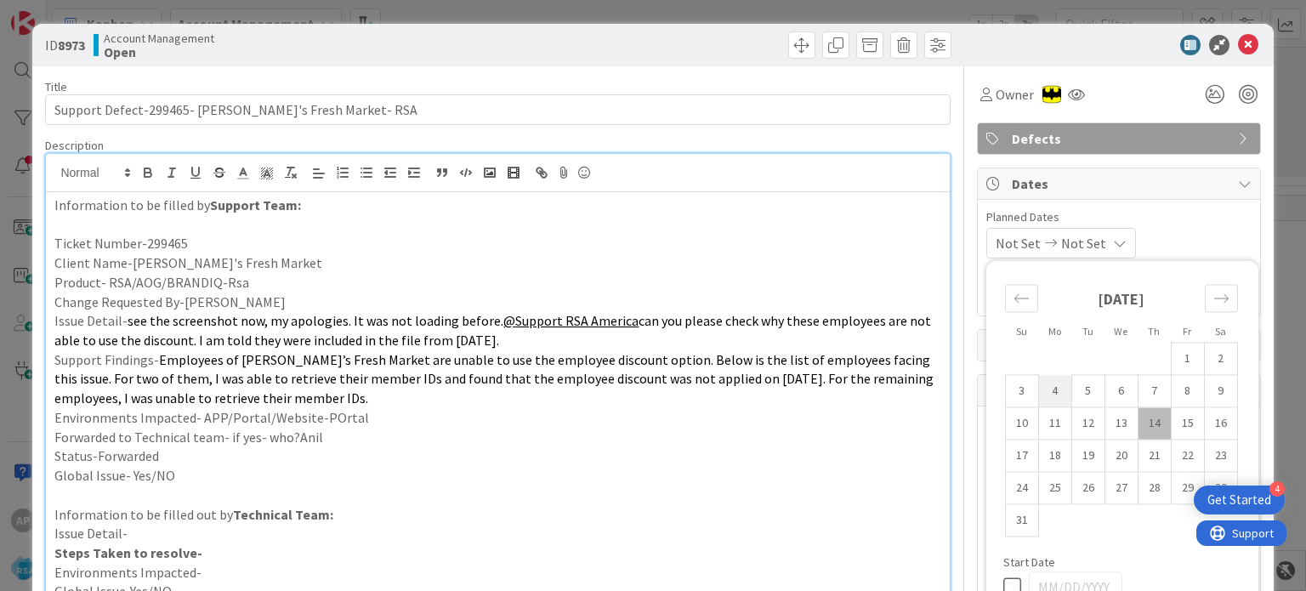
click at [1045, 394] on td "4" at bounding box center [1054, 391] width 33 height 32
type input "[DATE]"
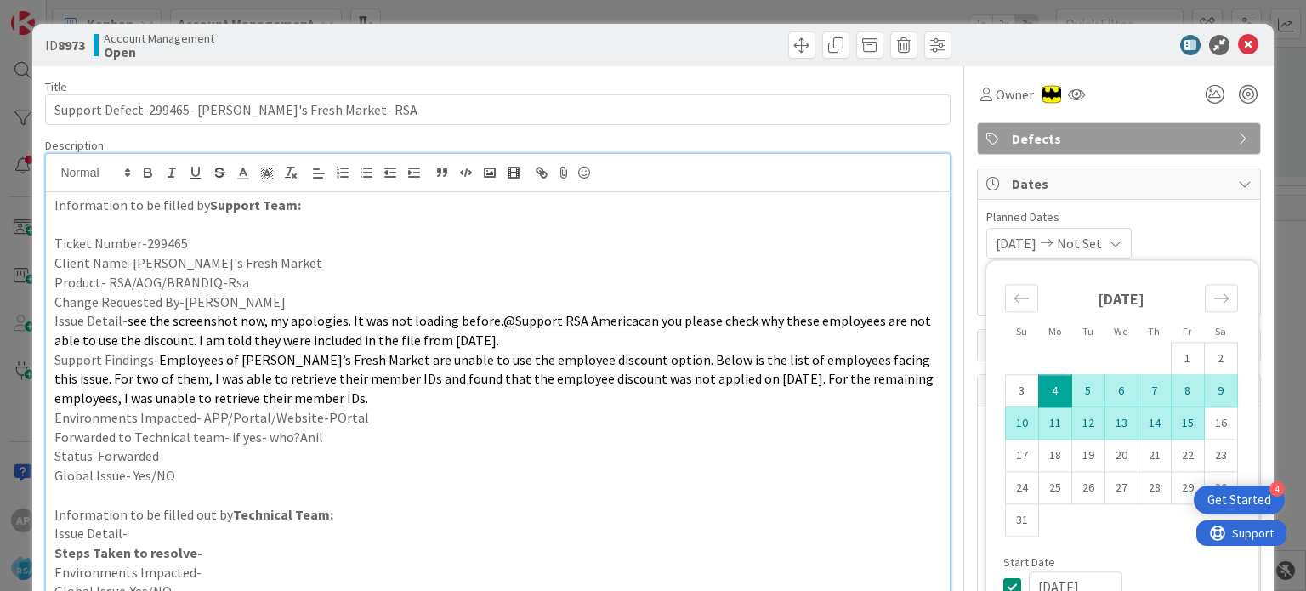
click at [1184, 428] on td "15" at bounding box center [1187, 423] width 33 height 32
type input "[DATE]"
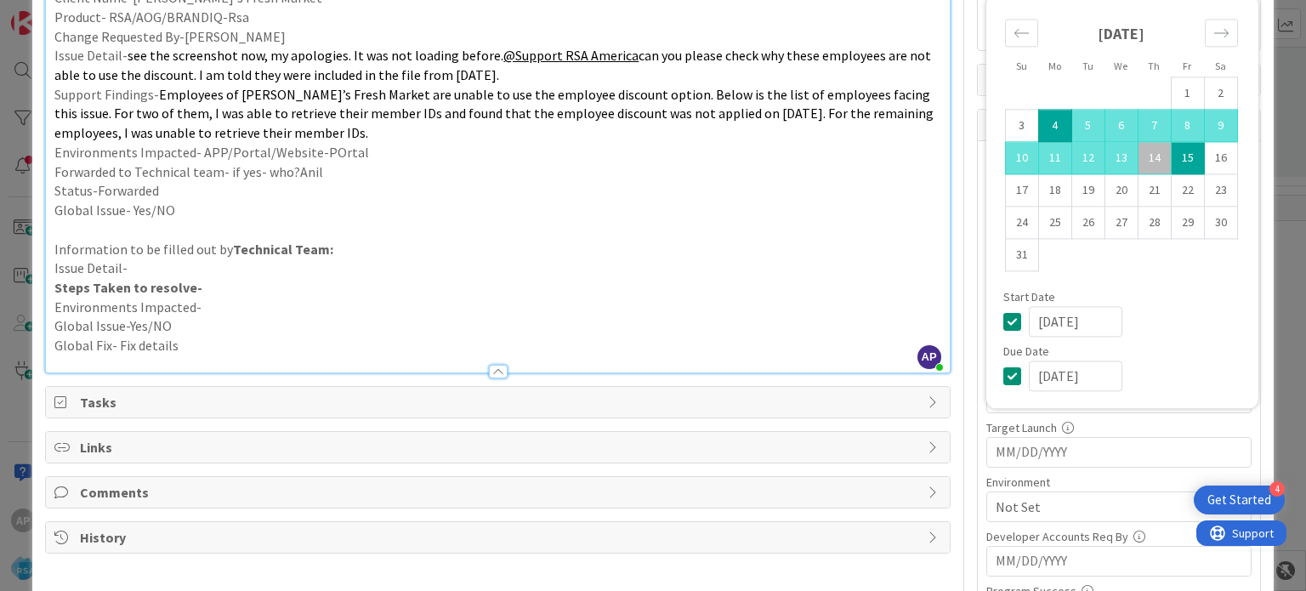
scroll to position [503, 0]
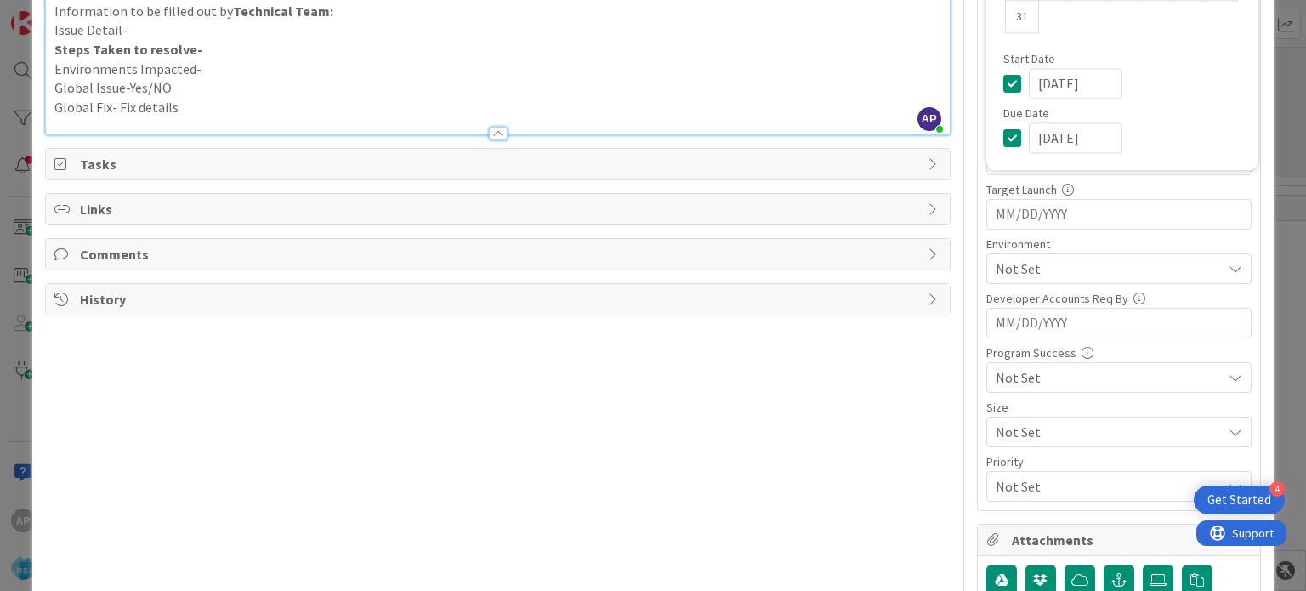
click at [865, 445] on div "Title 47 / 128 Support Defect-299465- [PERSON_NAME]'s Fresh Market- RSA Descrip…" at bounding box center [497, 134] width 905 height 1142
click at [998, 272] on span "Not Set" at bounding box center [1109, 269] width 226 height 20
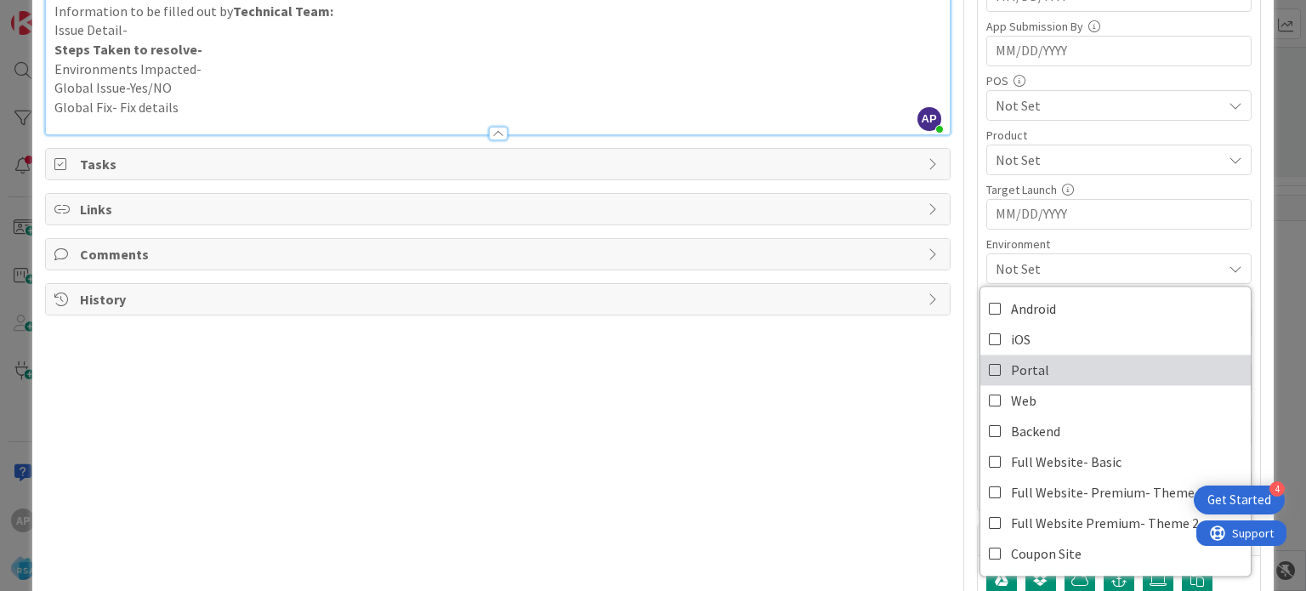
click at [989, 365] on icon at bounding box center [996, 370] width 14 height 26
click at [908, 391] on div "Title 47 / 128 Support Defect-299465- [PERSON_NAME]'s Fresh Market- RSA Descrip…" at bounding box center [497, 134] width 905 height 1142
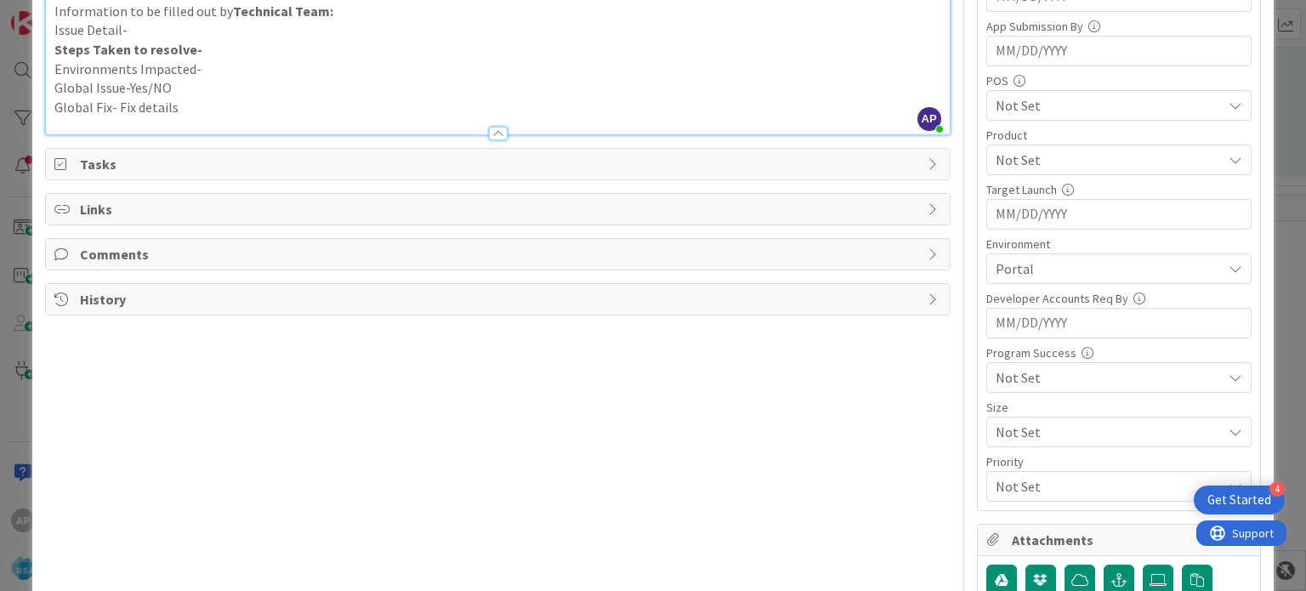
click at [1030, 150] on span "Not Set" at bounding box center [1109, 160] width 226 height 20
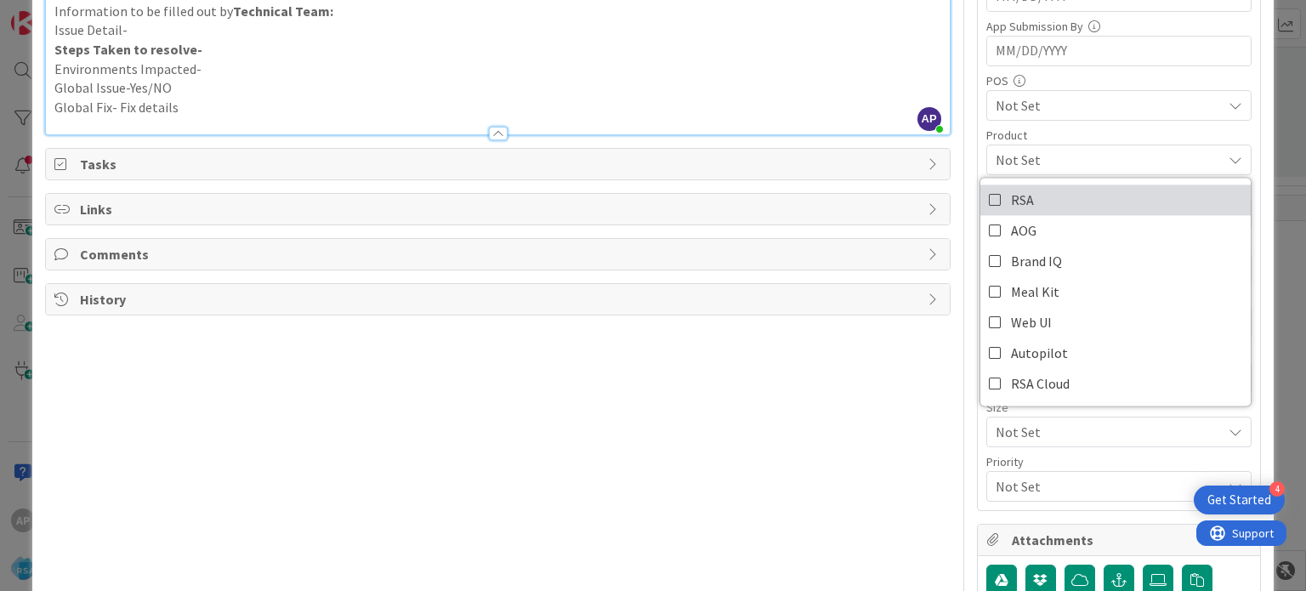
click at [1011, 192] on span "RSA" at bounding box center [1022, 200] width 23 height 26
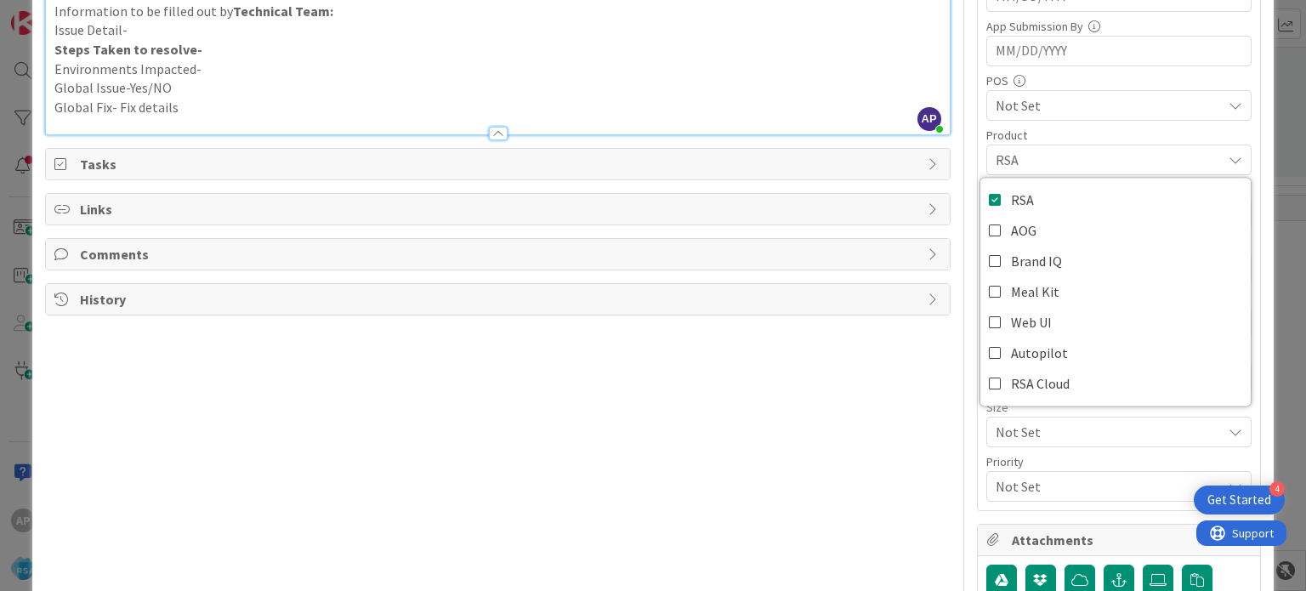
click at [877, 375] on div "Title 47 / 128 Support Defect-299465- [PERSON_NAME]'s Fresh Market- RSA Descrip…" at bounding box center [497, 134] width 905 height 1142
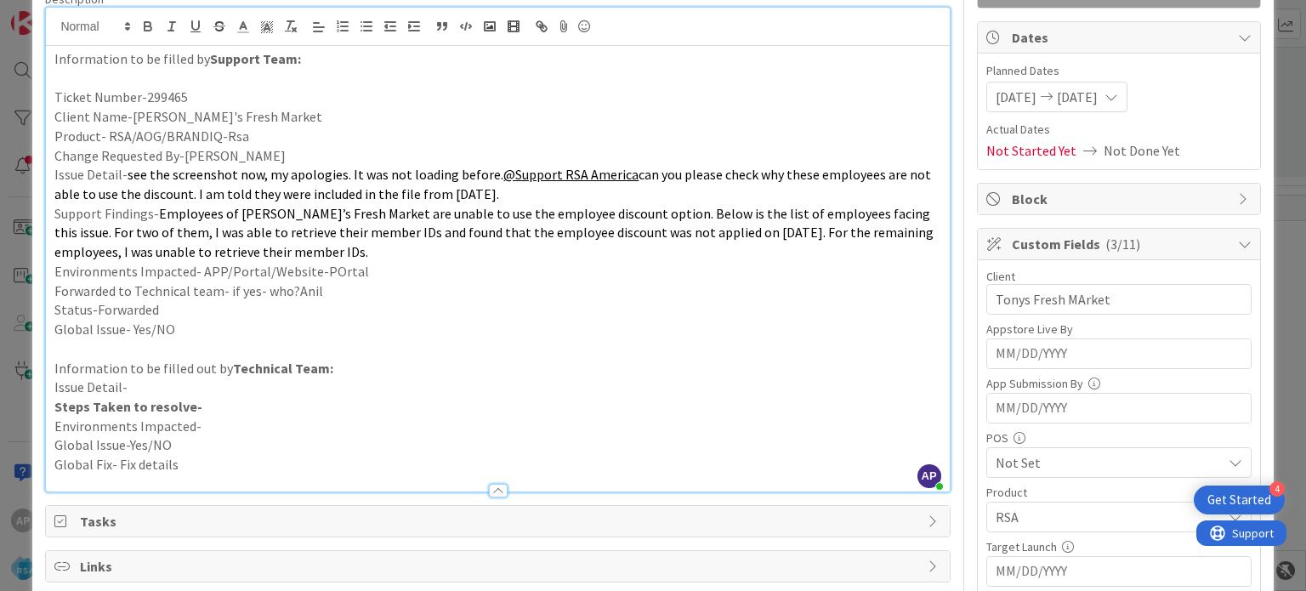
scroll to position [0, 0]
